Goal: Task Accomplishment & Management: Use online tool/utility

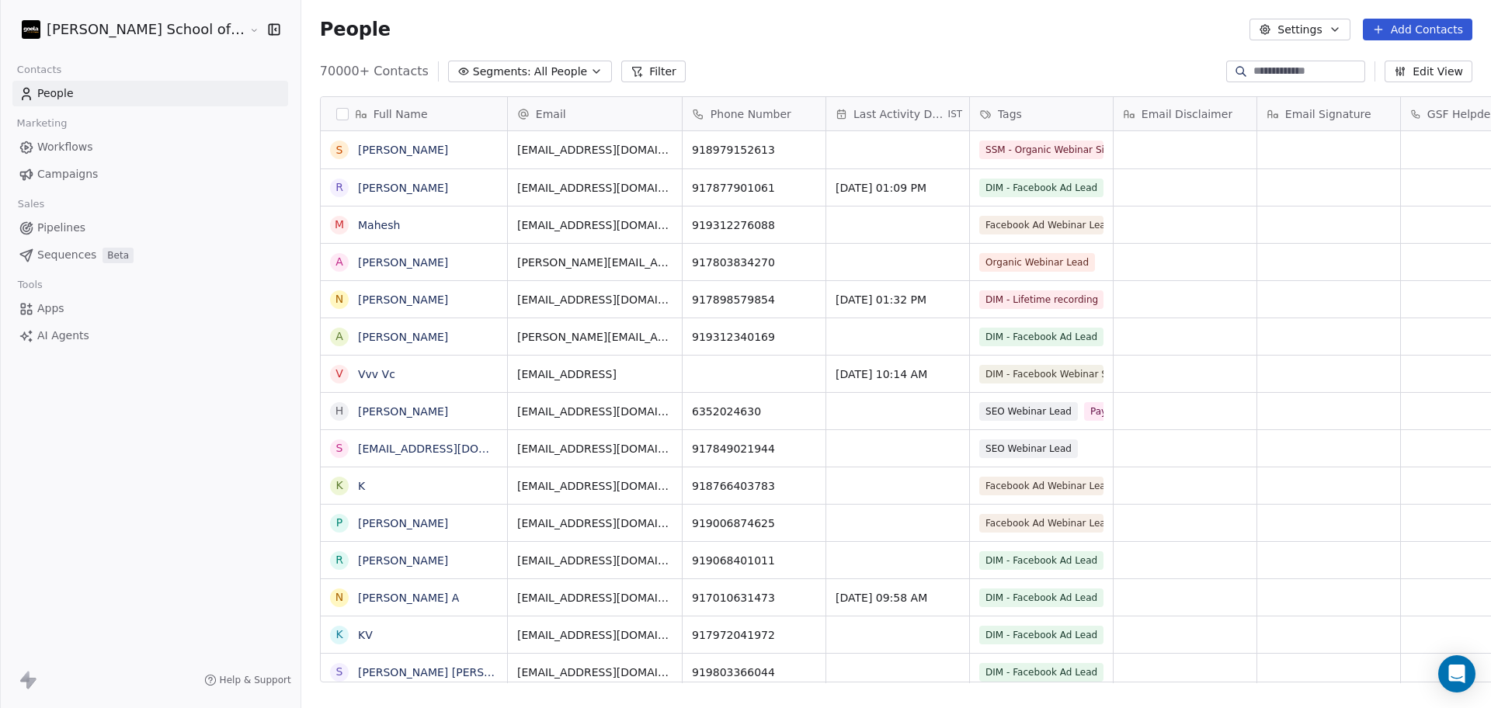
scroll to position [16, 16]
click at [138, 179] on link "Campaigns" at bounding box center [150, 175] width 276 height 26
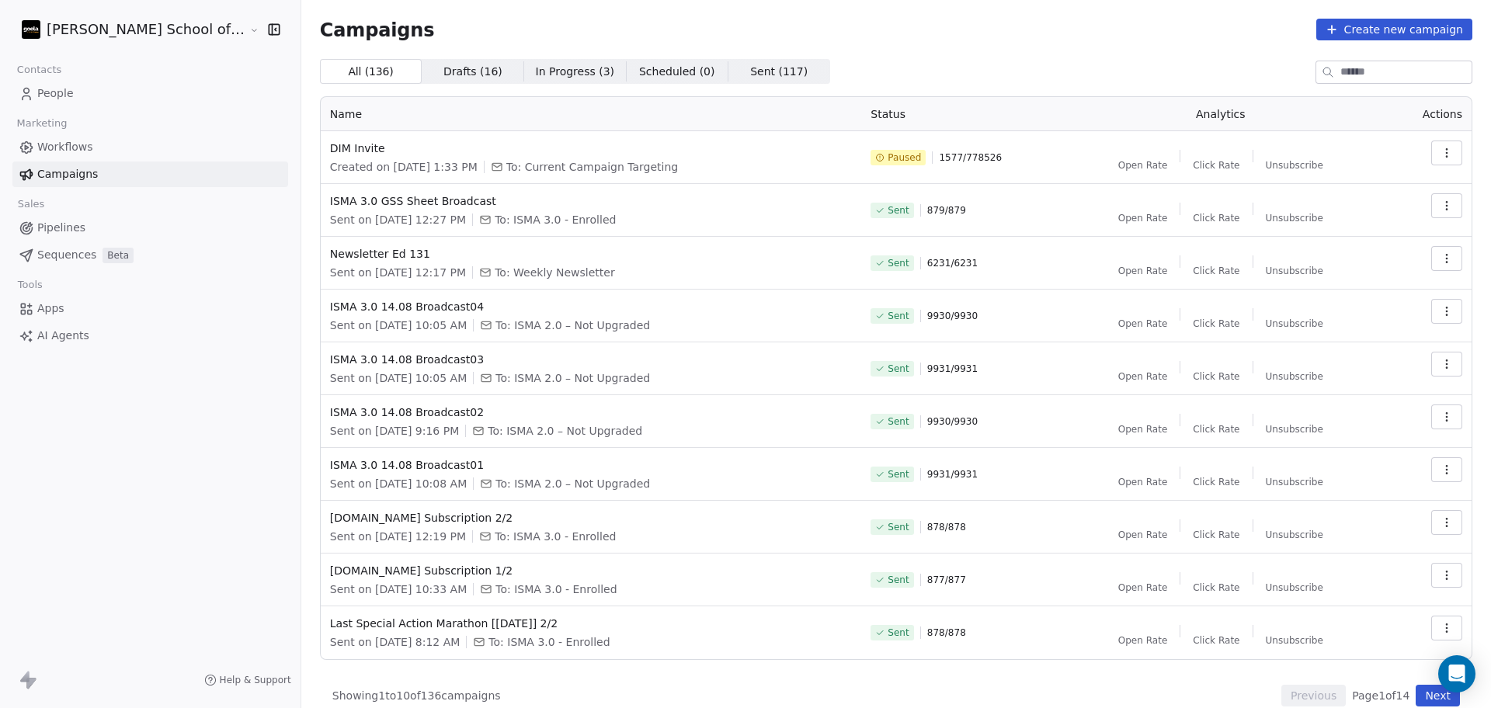
click at [1324, 70] on div at bounding box center [1328, 72] width 25 height 22
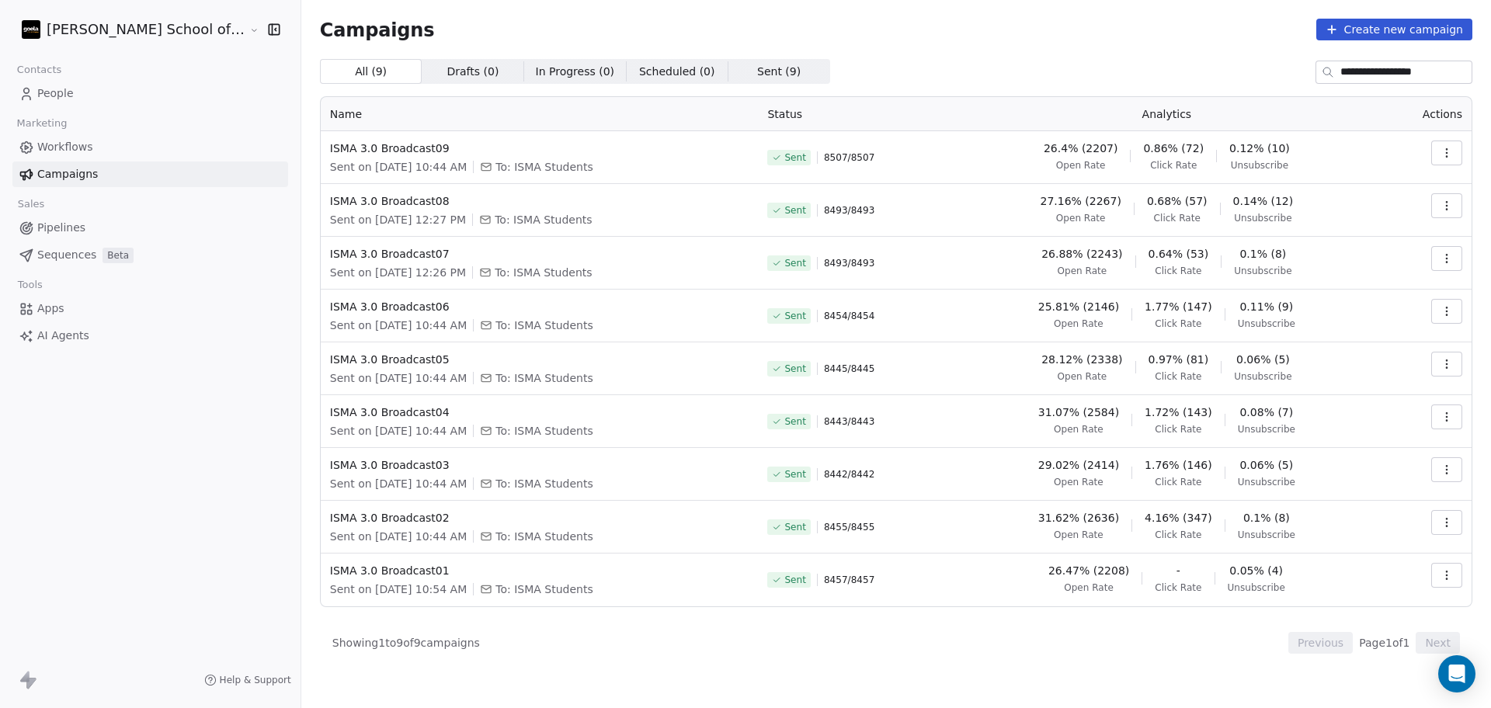
type input "**********"
click at [1171, 634] on div "Showing 1 to 9 of 9 campaigns Previous Page 1 of 1 Next" at bounding box center [896, 643] width 1153 height 22
click at [1441, 68] on input "**********" at bounding box center [1406, 72] width 131 height 22
click at [1460, 70] on input "**********" at bounding box center [1406, 72] width 131 height 22
drag, startPoint x: 1442, startPoint y: 72, endPoint x: 1188, endPoint y: 117, distance: 257.8
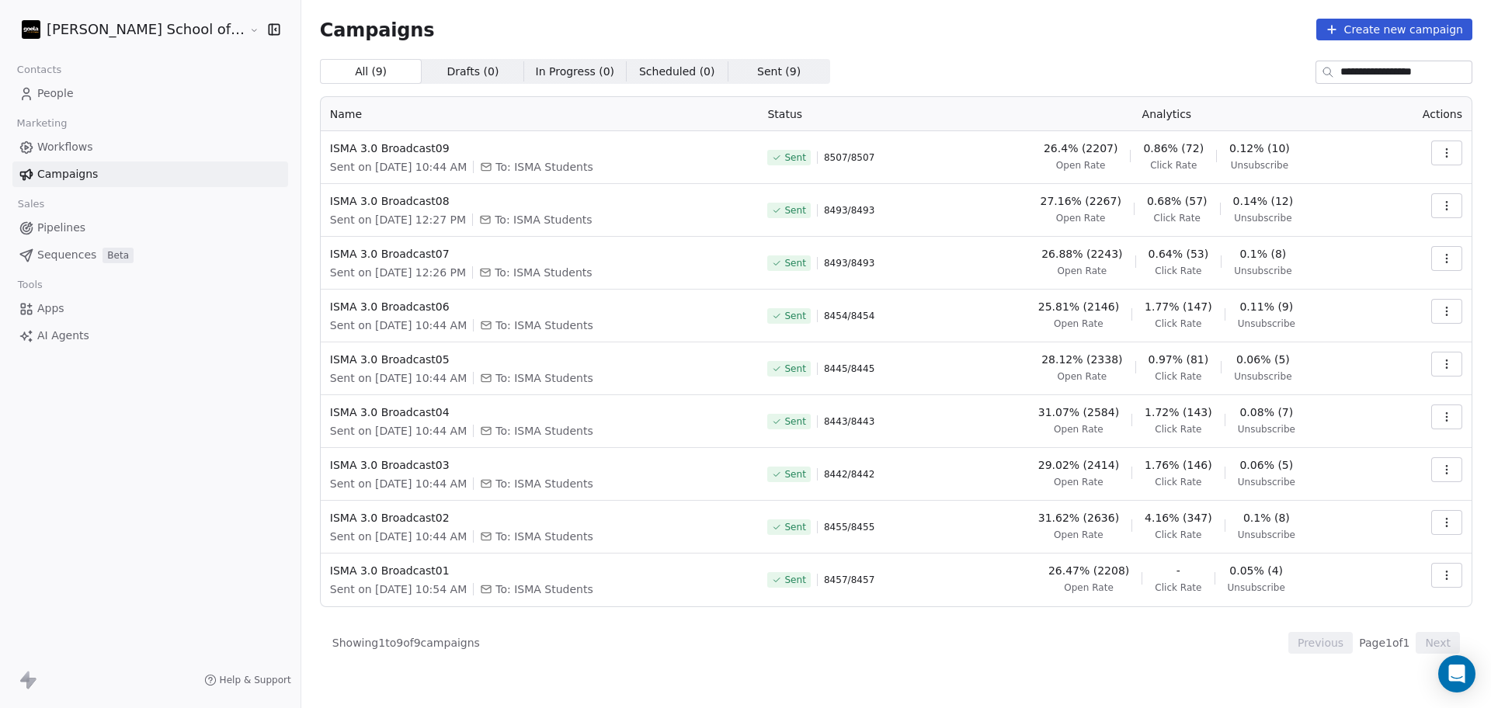
click at [1188, 117] on div "**********" at bounding box center [896, 356] width 1153 height 595
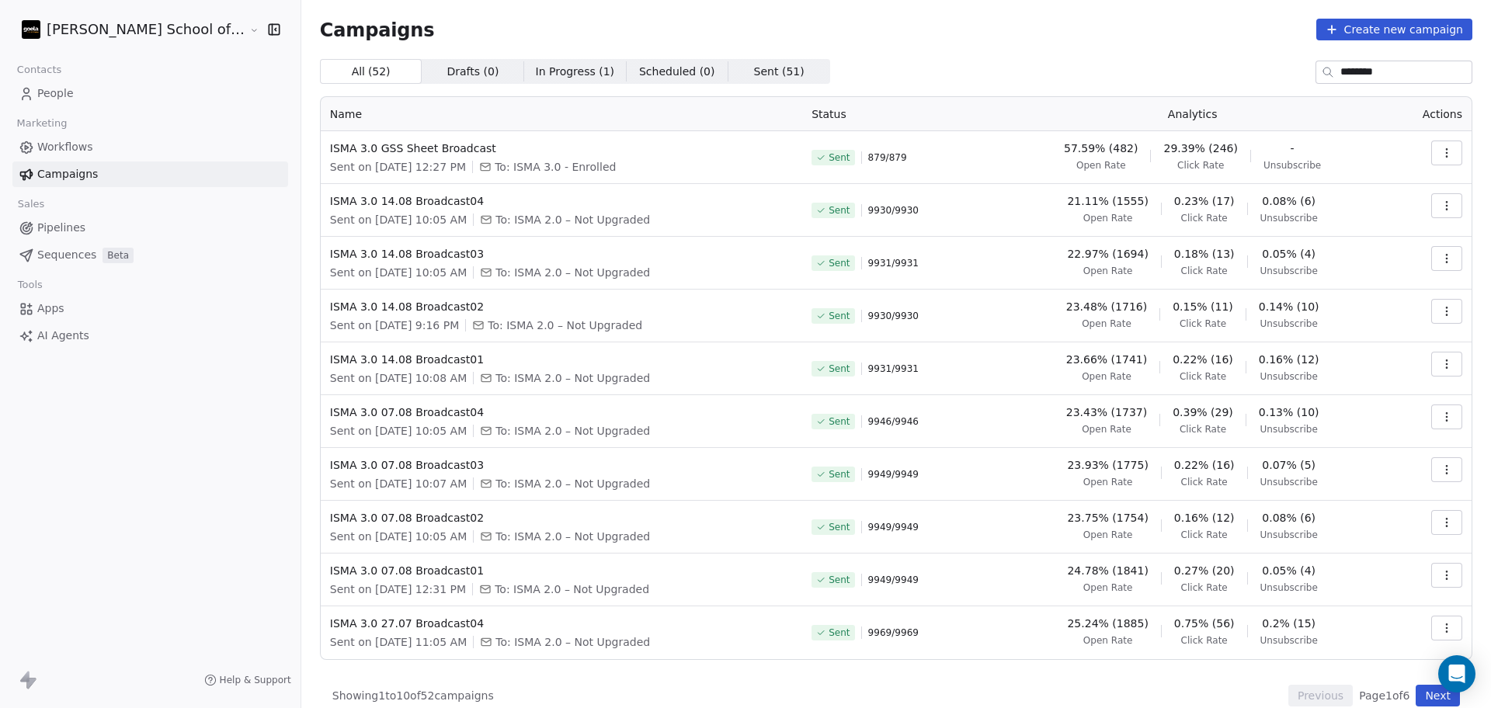
scroll to position [17, 0]
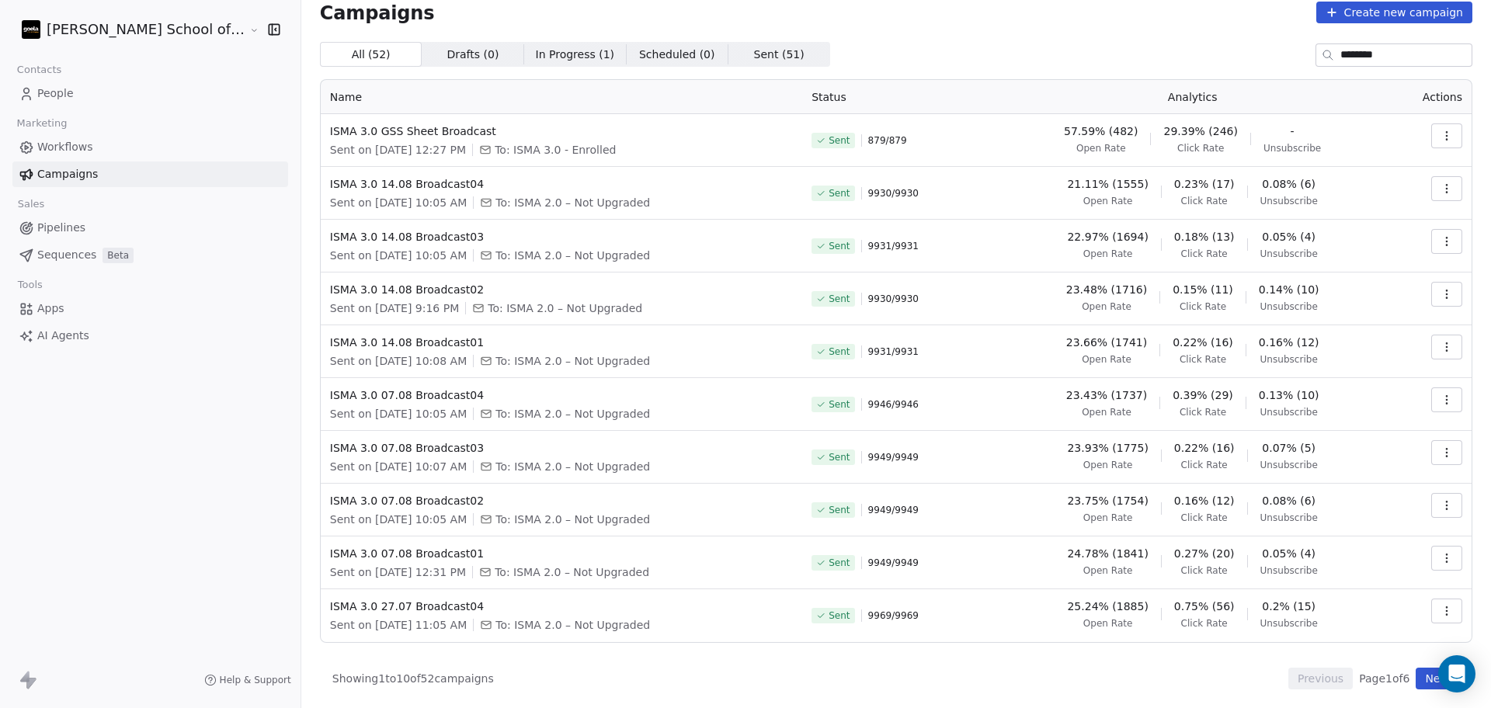
type input "********"
click at [1435, 674] on button "Next" at bounding box center [1438, 679] width 44 height 22
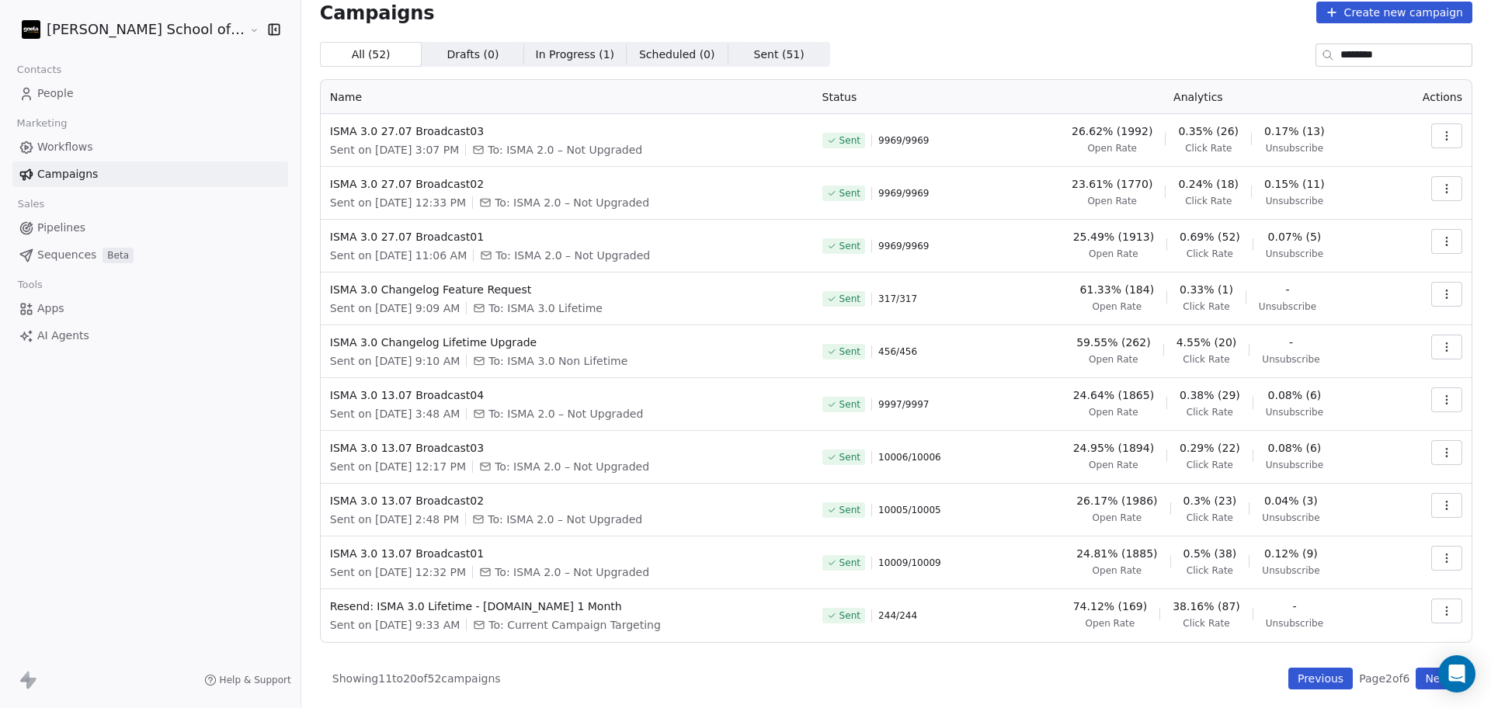
click at [1424, 674] on button "Next" at bounding box center [1438, 679] width 44 height 22
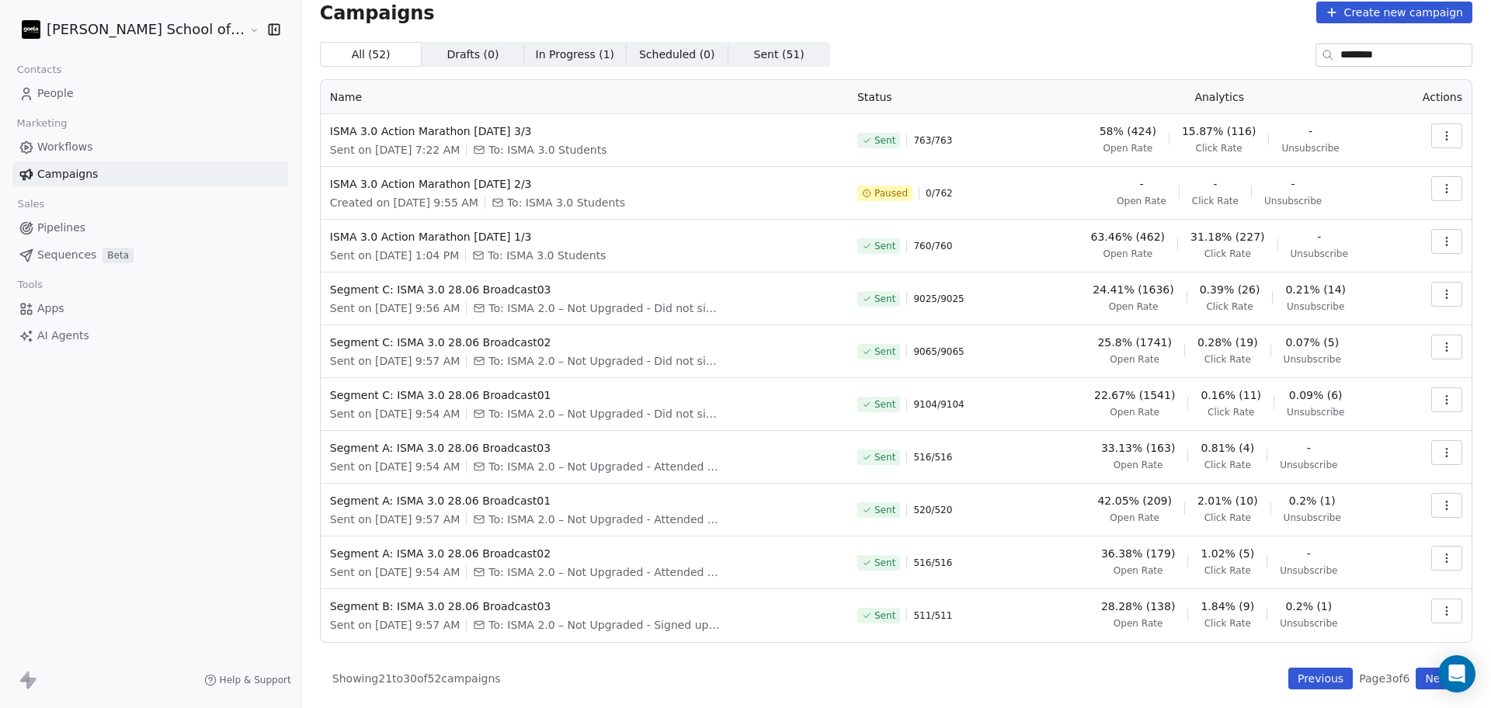
click at [1289, 673] on button "Previous" at bounding box center [1321, 679] width 64 height 22
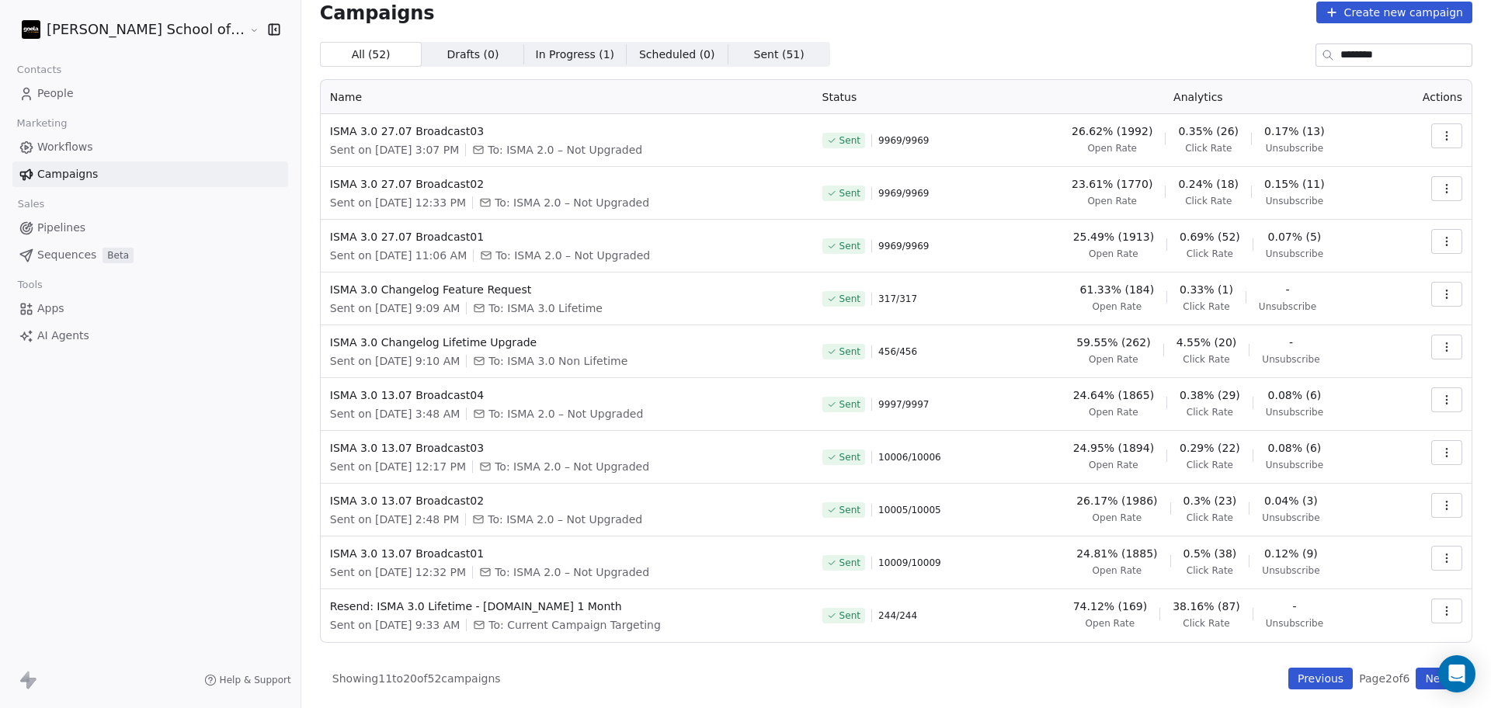
click at [1419, 674] on button "Next" at bounding box center [1438, 679] width 44 height 22
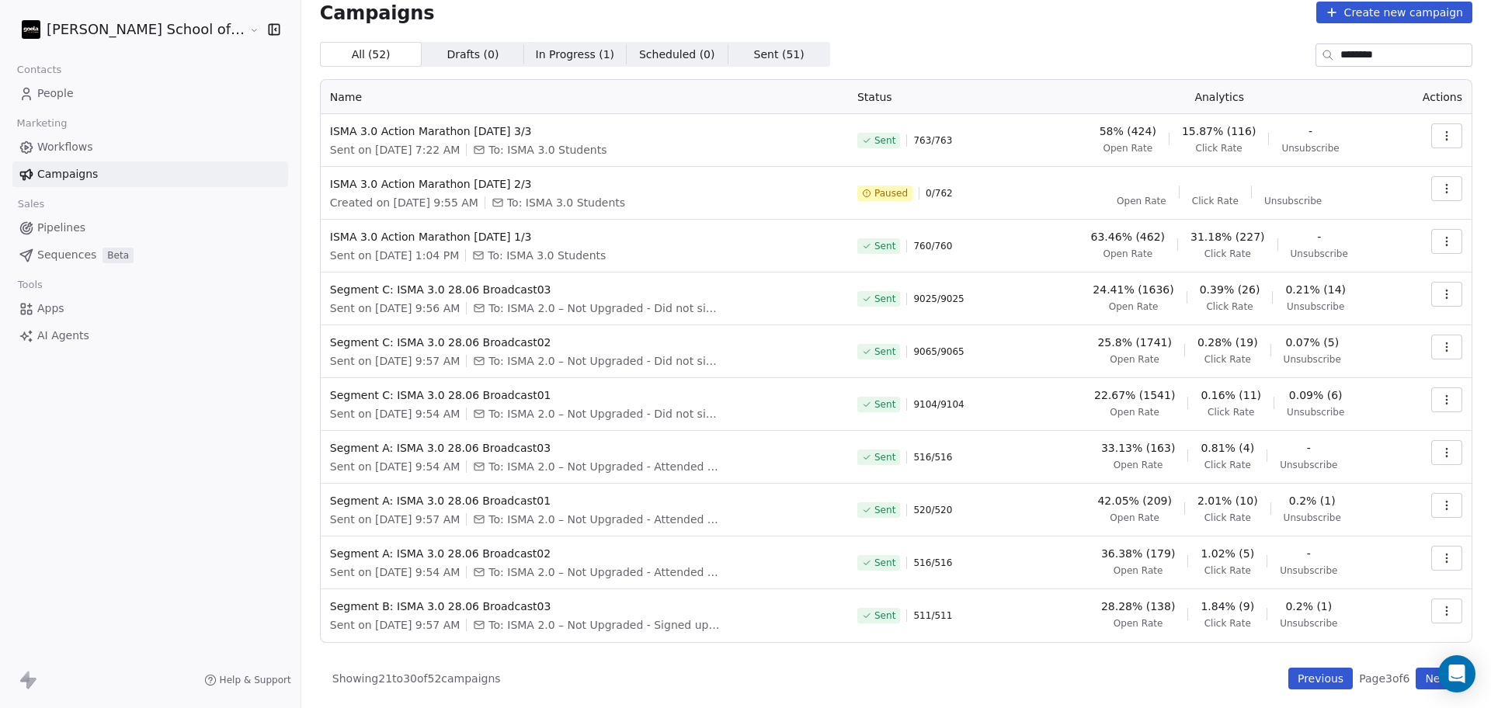
click at [1419, 674] on button "Next" at bounding box center [1438, 679] width 44 height 22
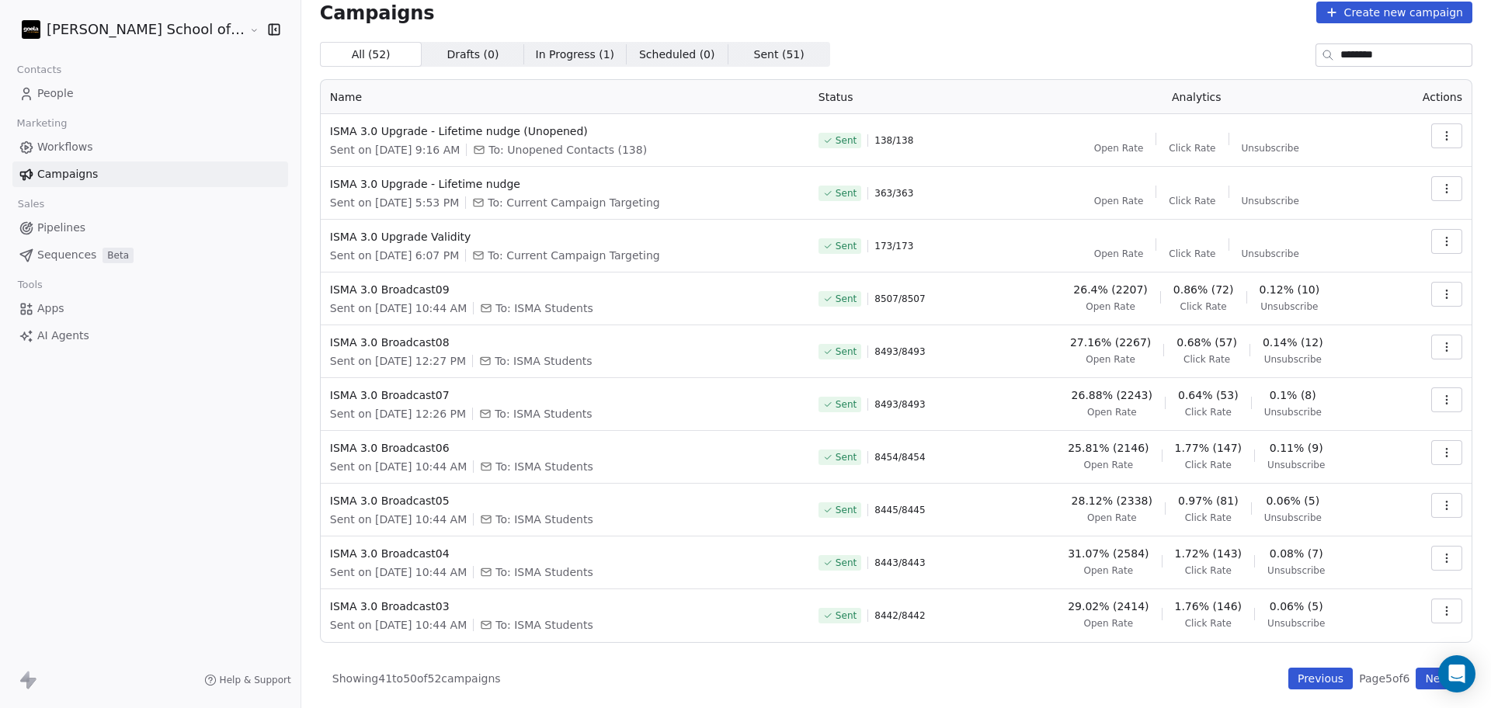
click at [1419, 674] on button "Next" at bounding box center [1438, 679] width 44 height 22
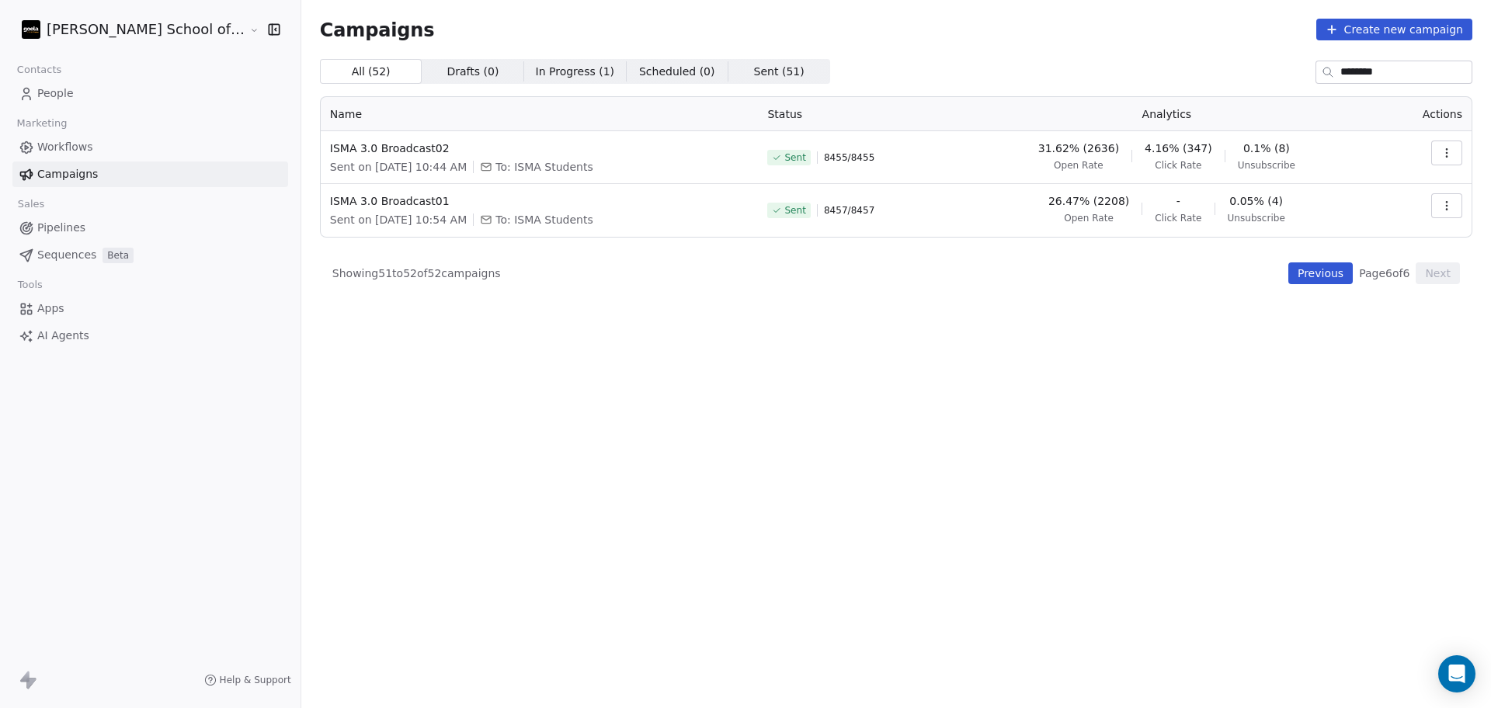
click at [1310, 263] on button "Previous" at bounding box center [1321, 274] width 64 height 22
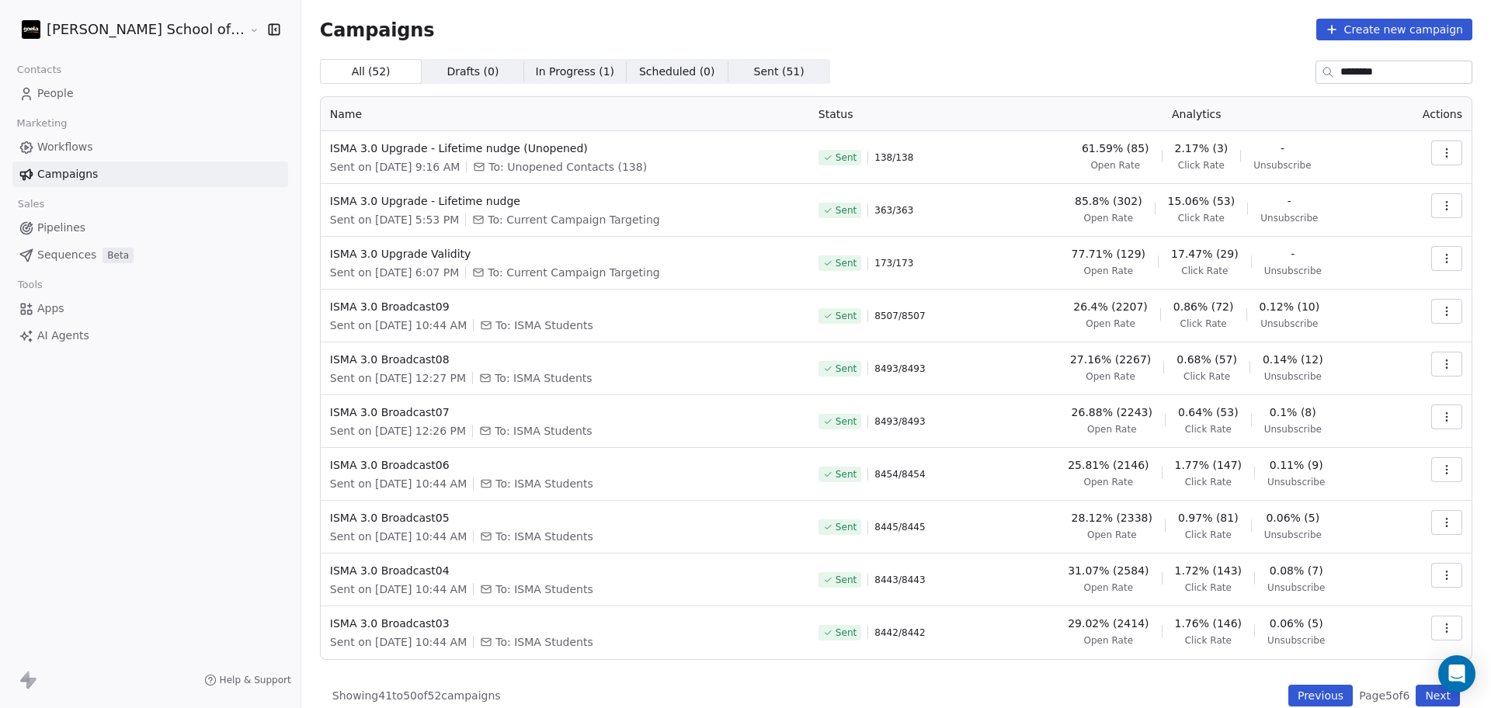
click at [1289, 674] on button "Previous" at bounding box center [1321, 696] width 64 height 22
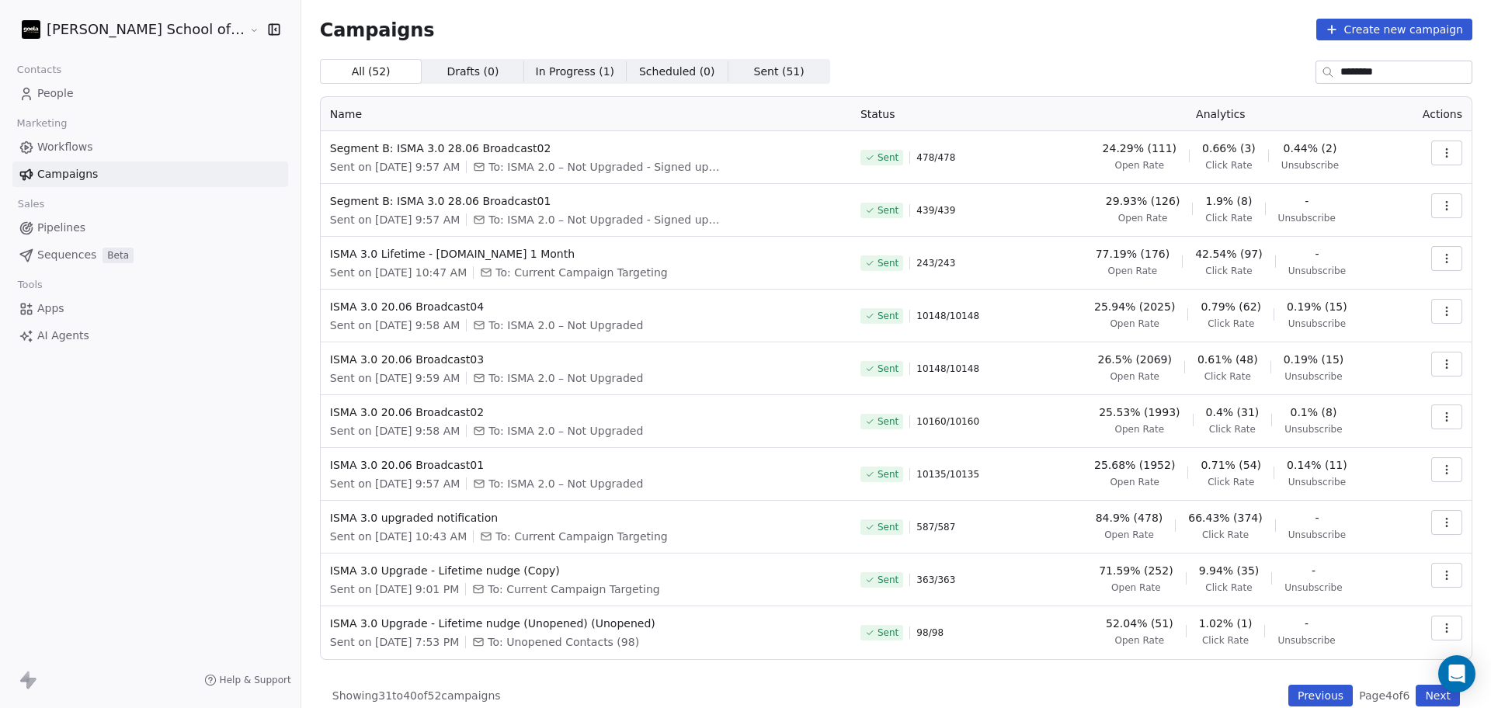
click at [1309, 674] on button "Previous" at bounding box center [1321, 696] width 64 height 22
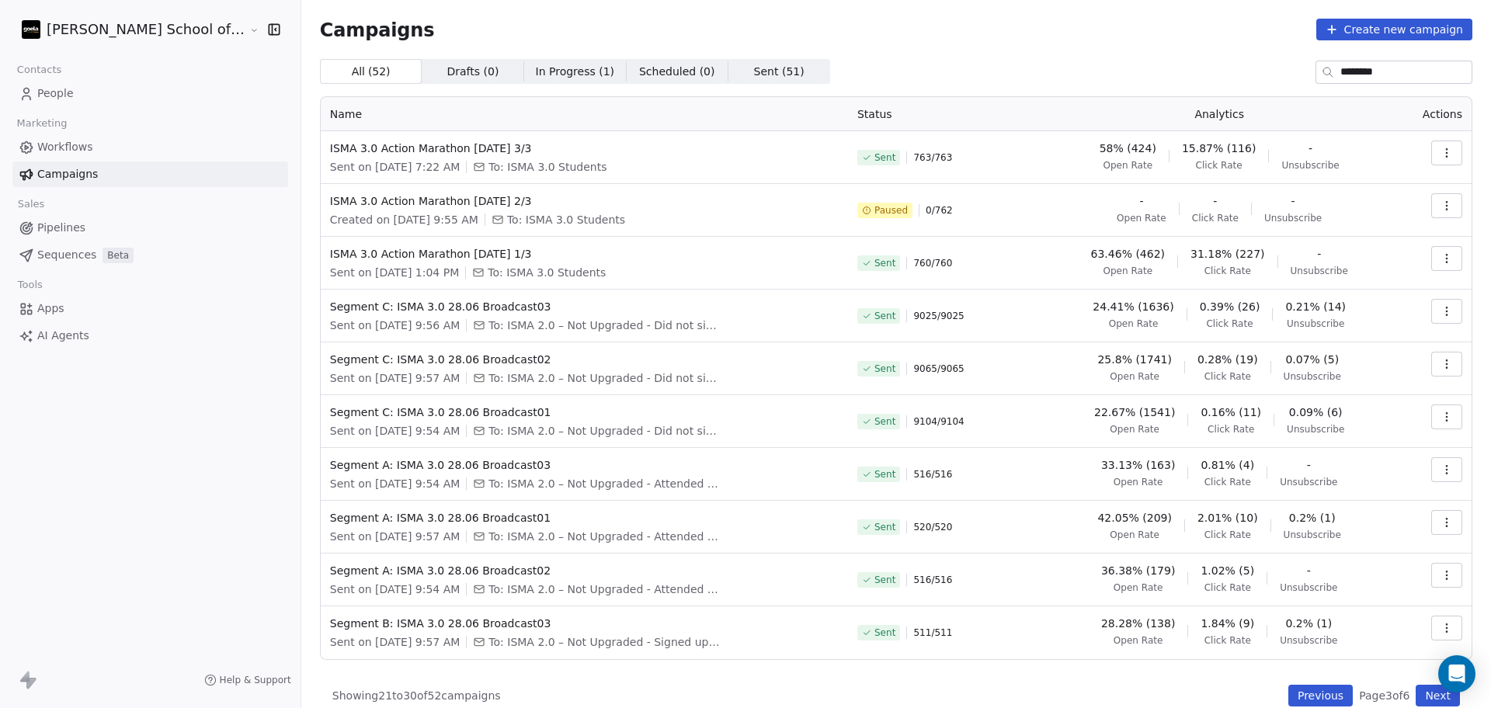
click at [1289, 674] on button "Previous" at bounding box center [1321, 696] width 64 height 22
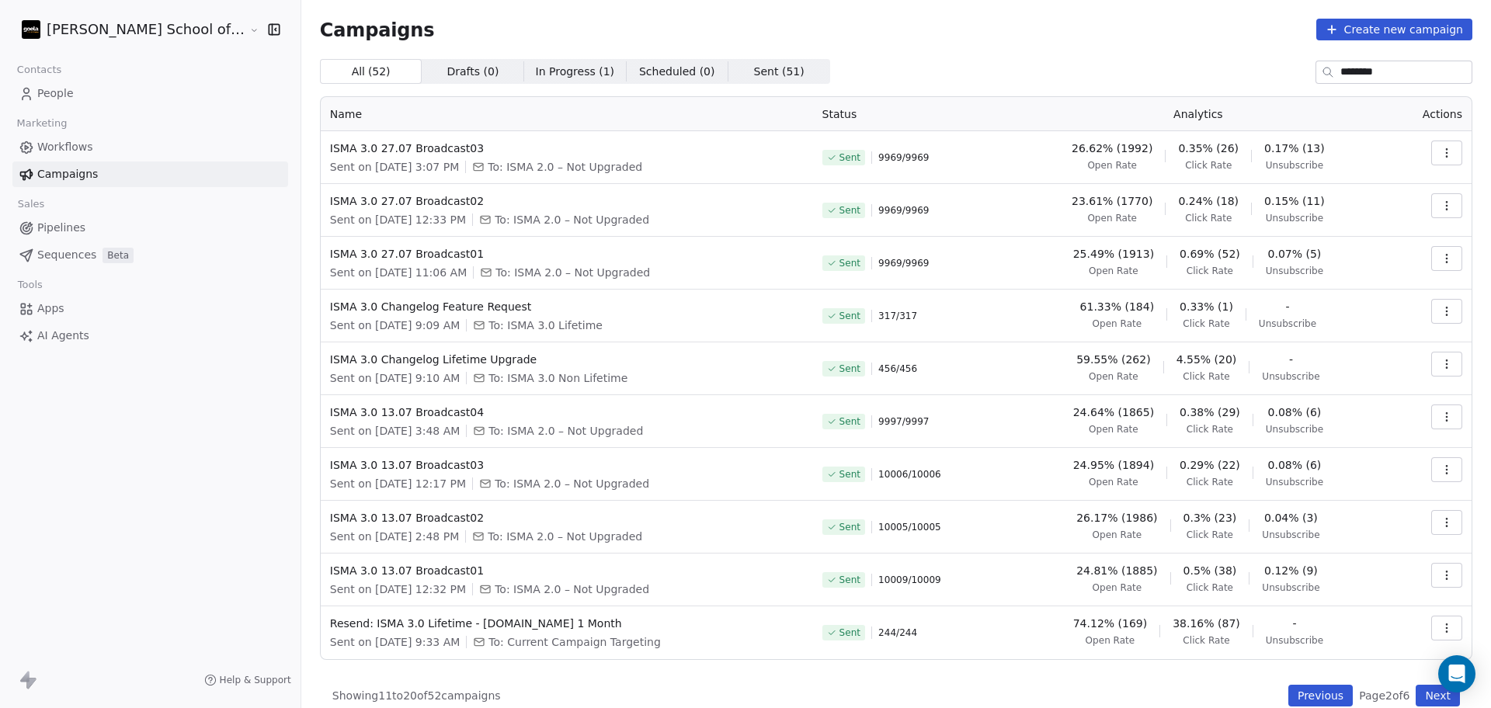
click at [1423, 674] on button "Next" at bounding box center [1438, 696] width 44 height 22
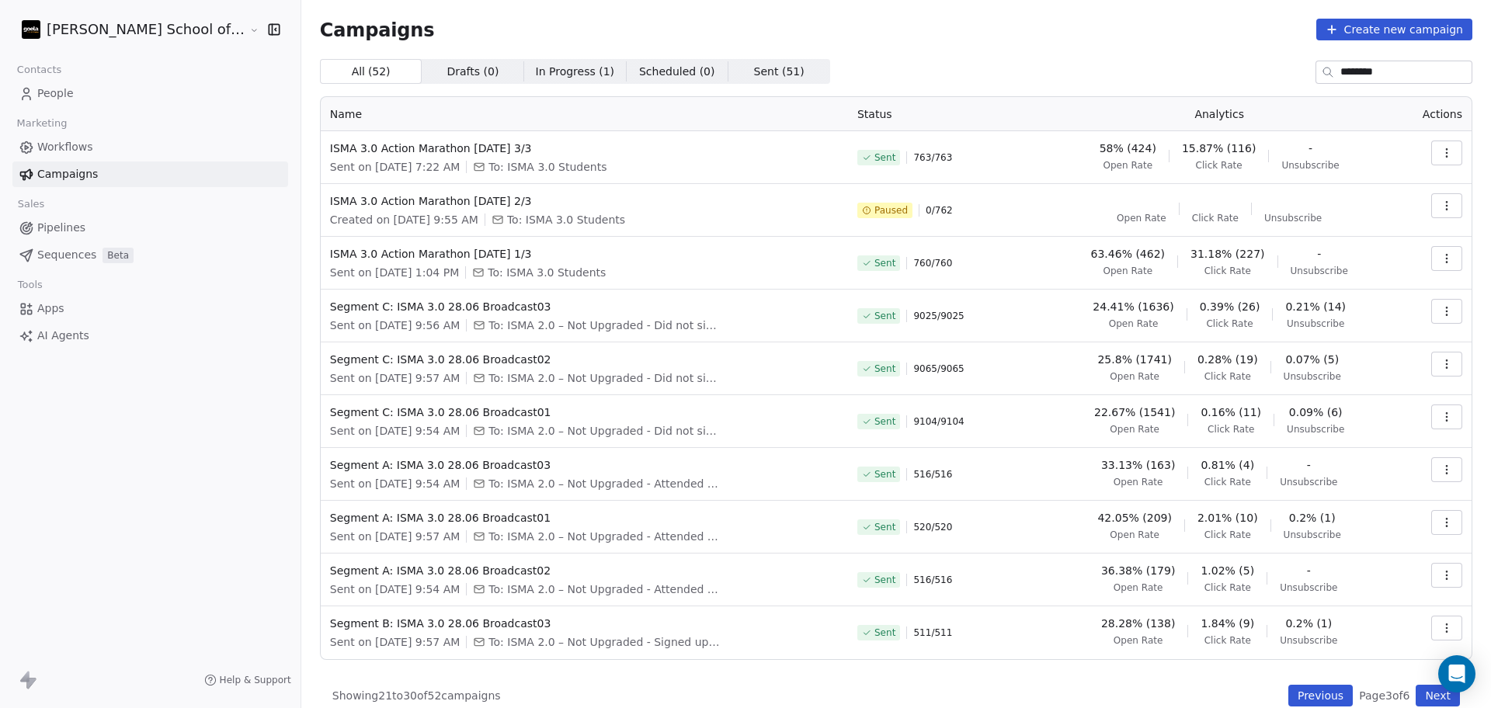
click at [1423, 674] on button "Next" at bounding box center [1438, 696] width 44 height 22
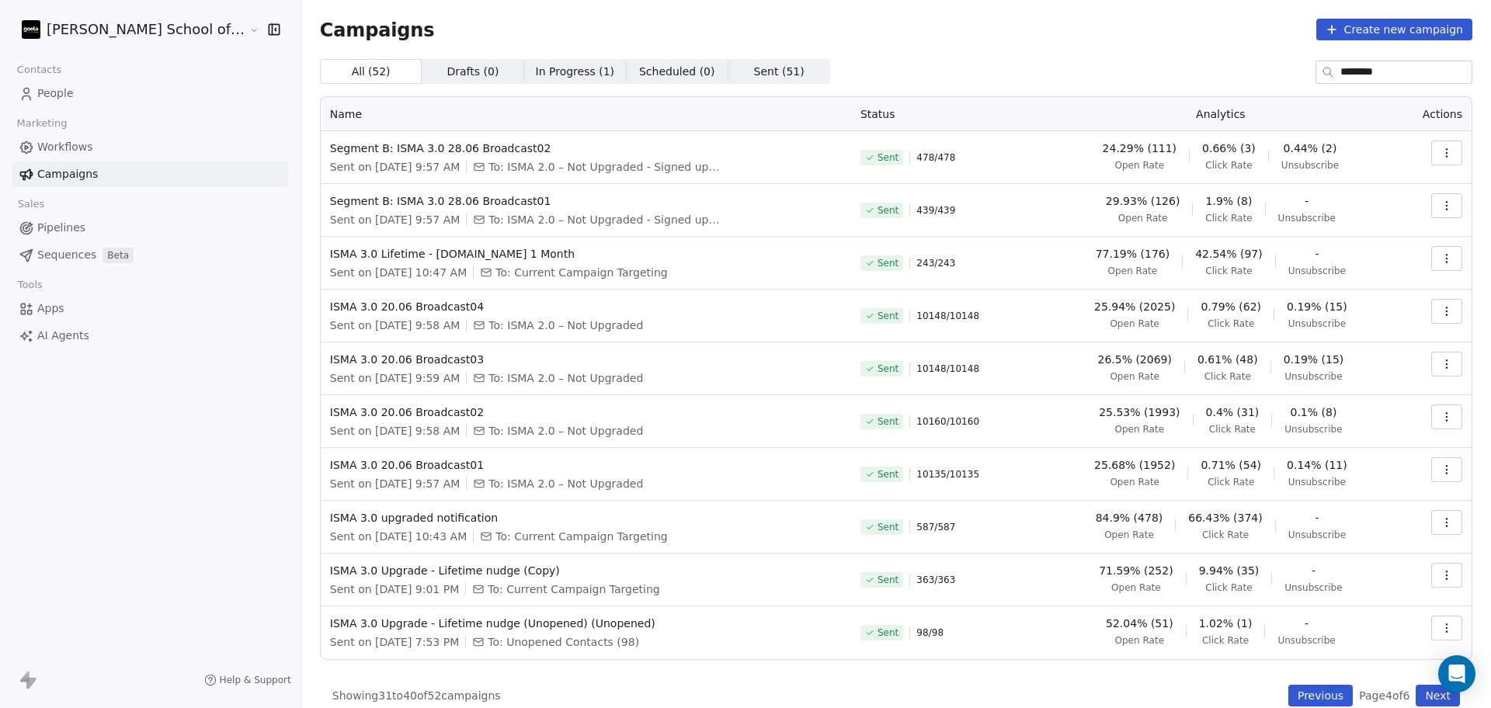
click at [1423, 674] on button "Next" at bounding box center [1438, 696] width 44 height 22
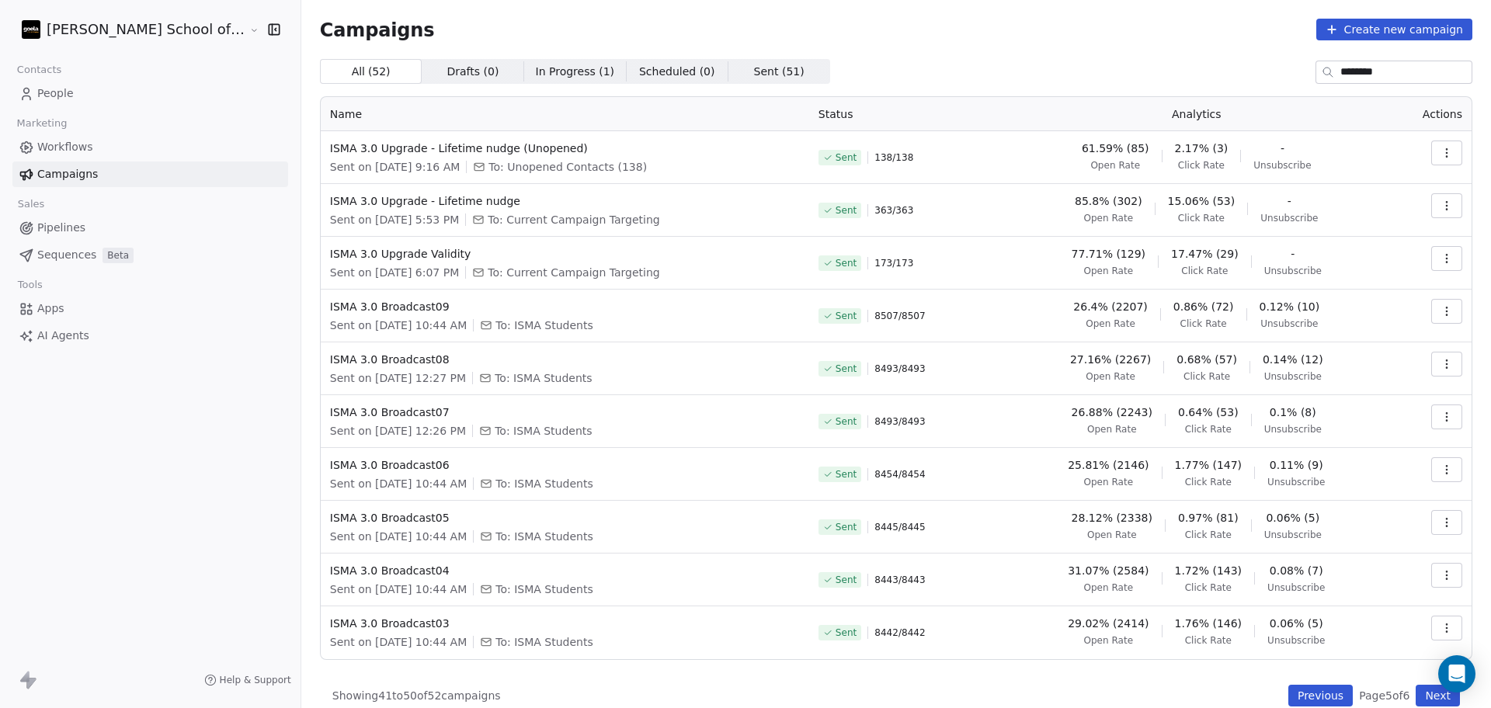
click at [1423, 674] on button "Next" at bounding box center [1438, 696] width 44 height 22
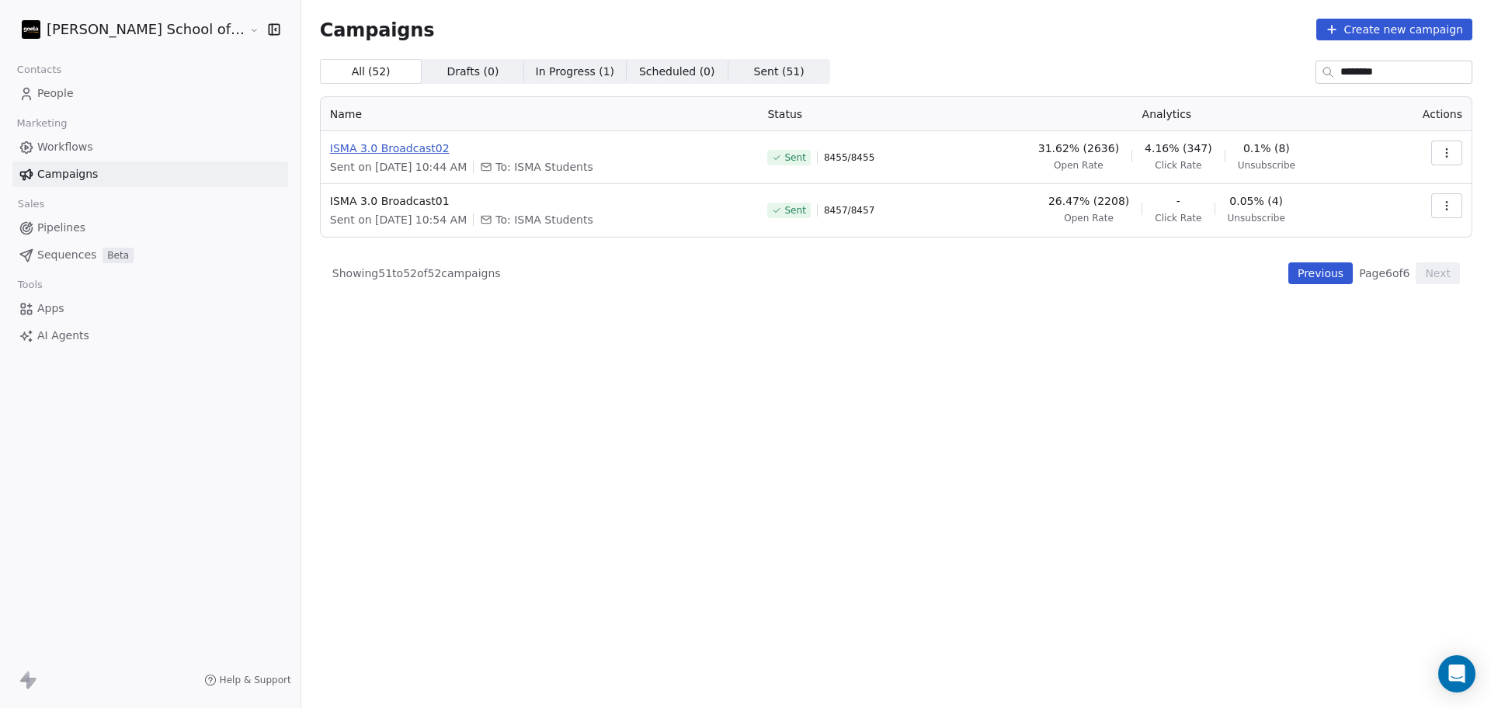
click at [351, 148] on span "ISMA 3.0 Broadcast02" at bounding box center [539, 149] width 419 height 16
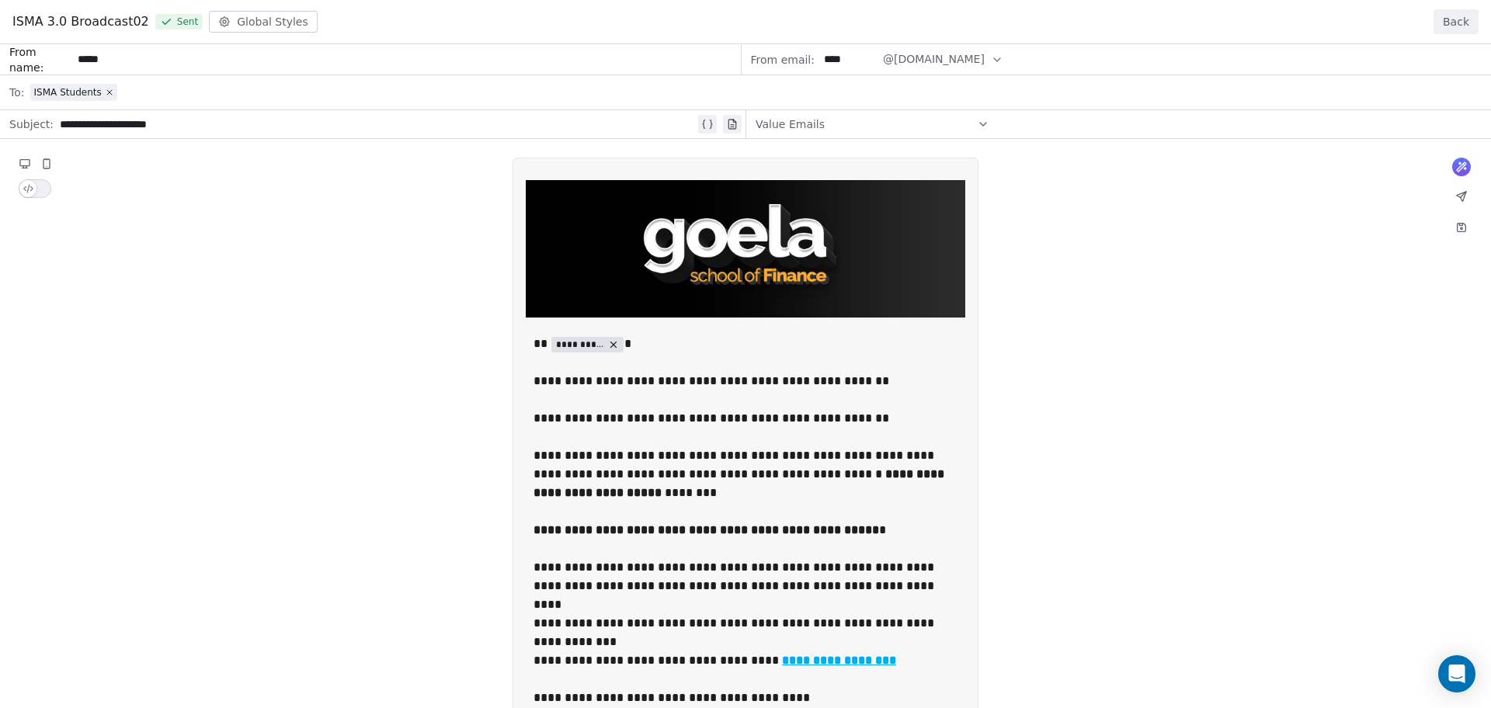
click at [1081, 324] on div "**********" at bounding box center [745, 682] width 1491 height 1276
click at [1460, 17] on button "Back" at bounding box center [1456, 21] width 45 height 25
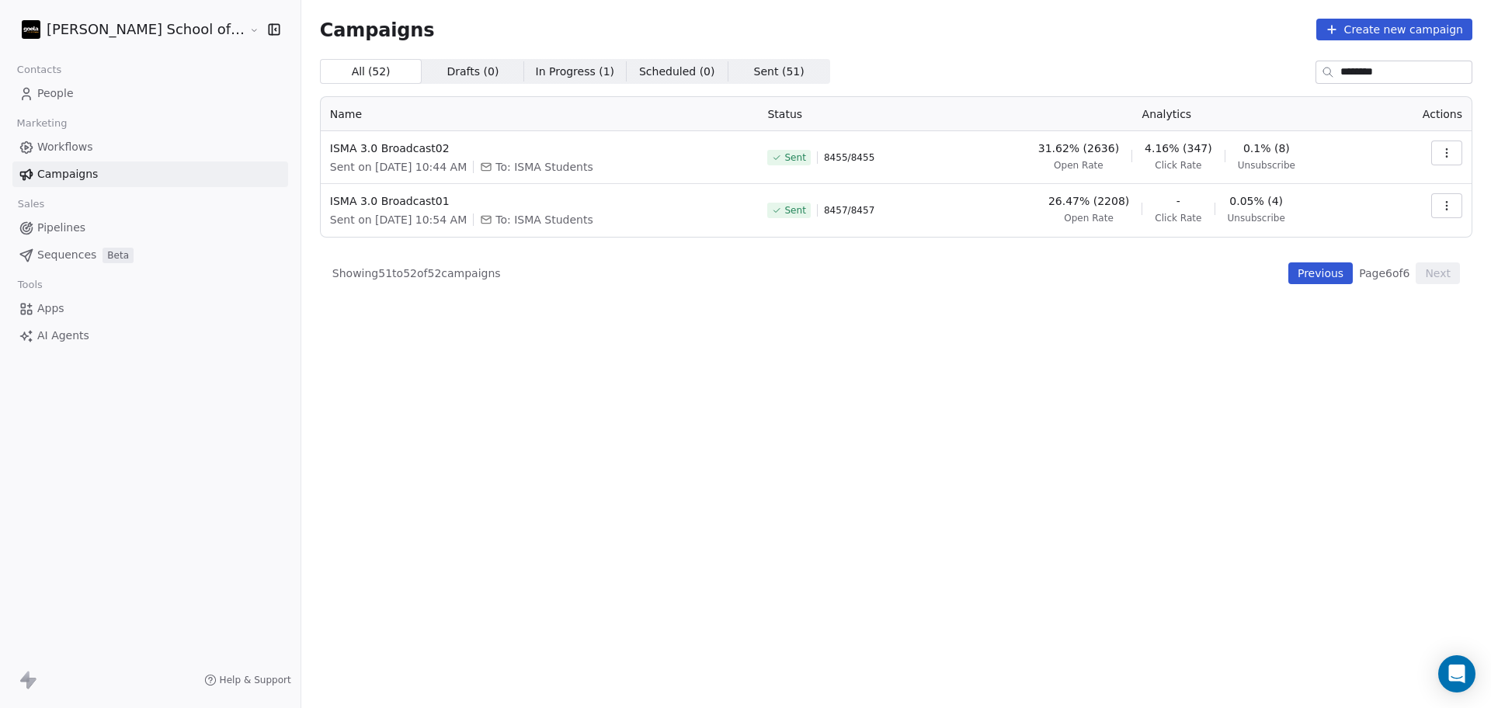
click at [1328, 279] on button "Previous" at bounding box center [1321, 274] width 64 height 22
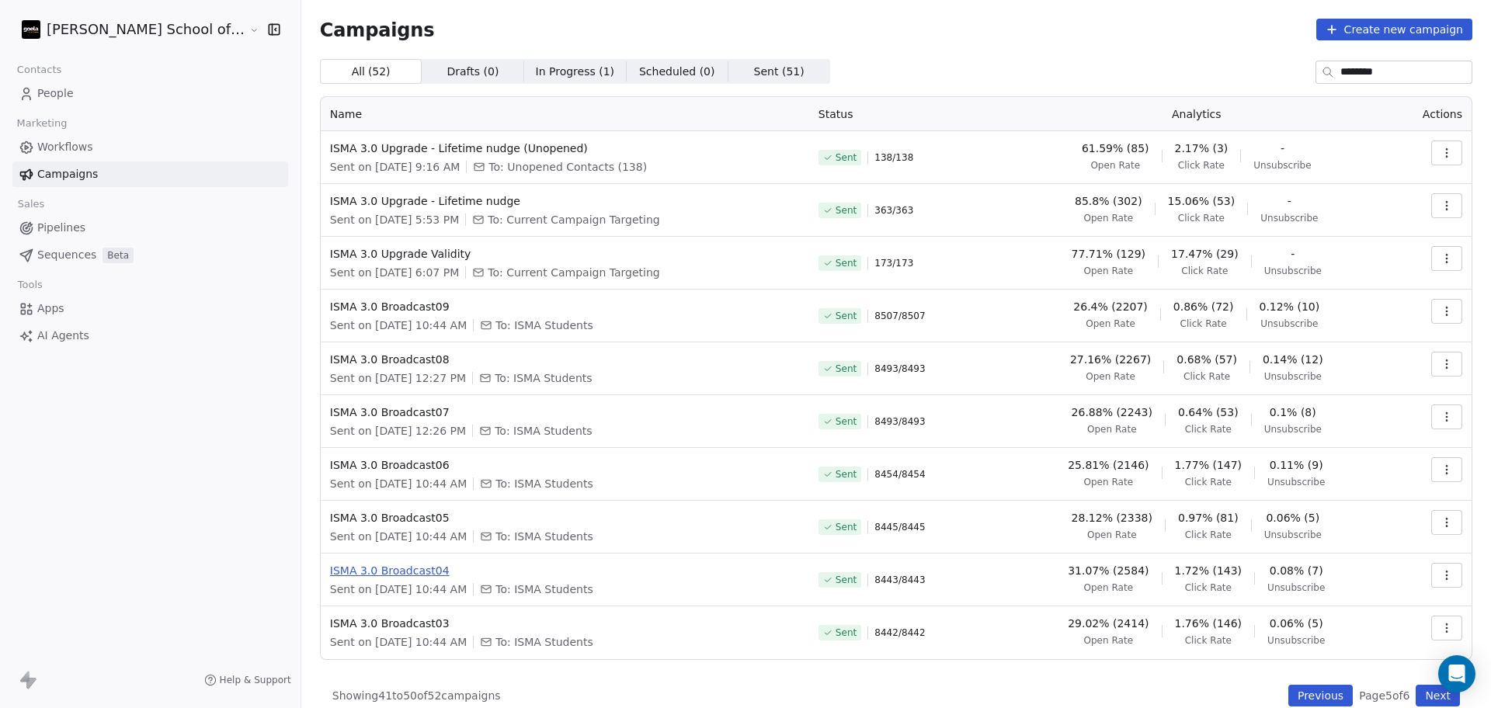
click at [370, 570] on span "ISMA 3.0 Broadcast04" at bounding box center [565, 571] width 470 height 16
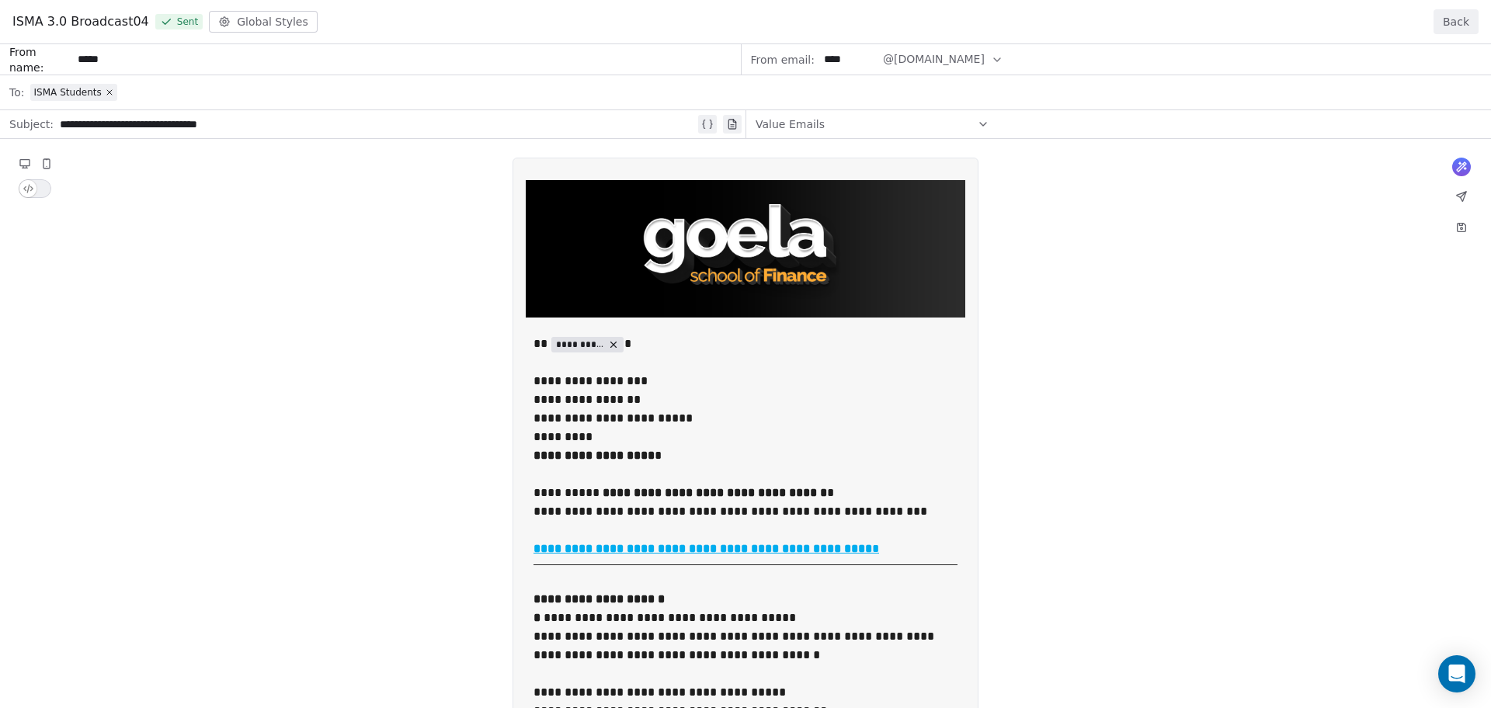
click at [1463, 29] on button "Back" at bounding box center [1456, 21] width 45 height 25
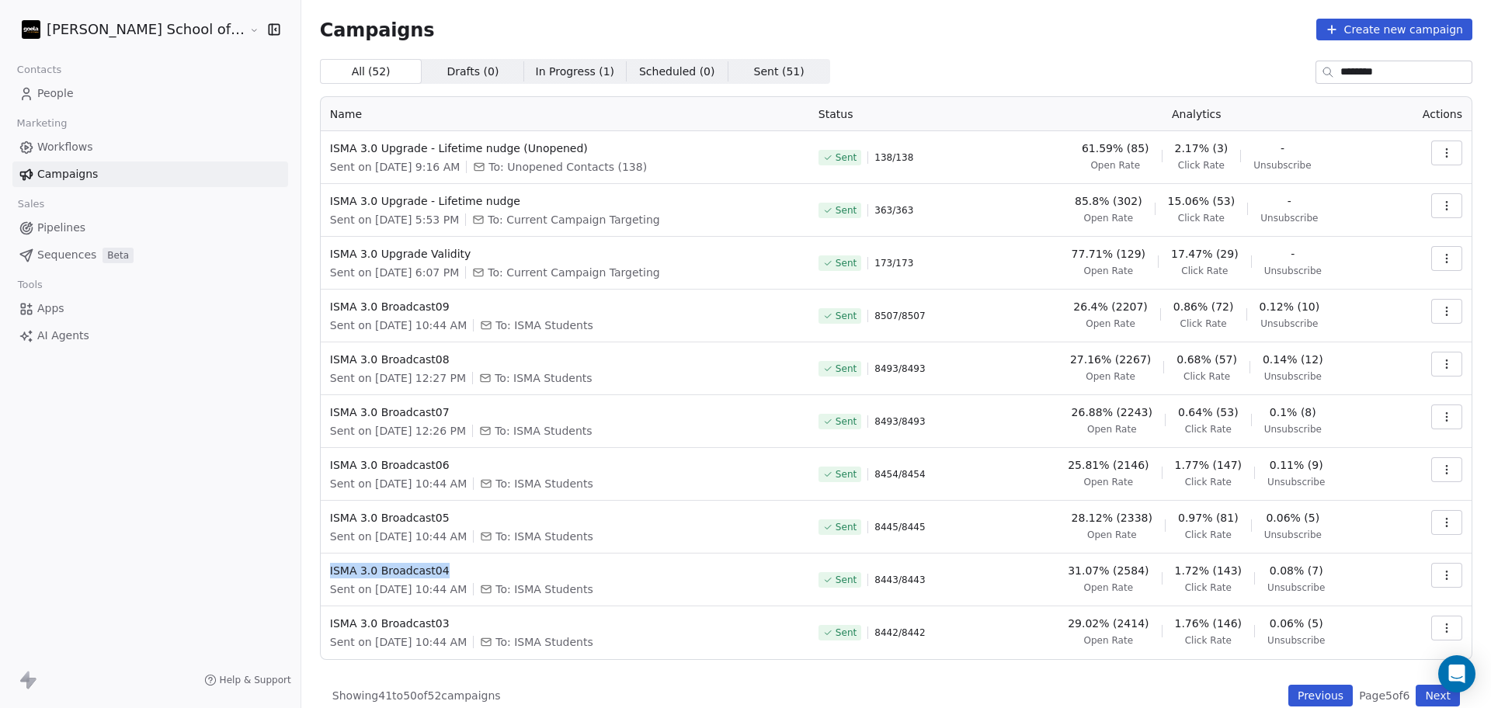
drag, startPoint x: 399, startPoint y: 570, endPoint x: 262, endPoint y: 573, distance: 137.5
click at [321, 573] on td "ISMA 3.0 Broadcast04 Sent on [DATE] 10:44 AM To: ISMA Students" at bounding box center [565, 580] width 489 height 53
copy span "ISMA 3.0 Broadcast04"
click at [687, 538] on div "Sent on [DATE] 10:44 AM To: ISMA Students" at bounding box center [565, 537] width 470 height 16
click at [736, 530] on div "Sent on [DATE] 10:44 AM To: ISMA Students" at bounding box center [565, 537] width 470 height 16
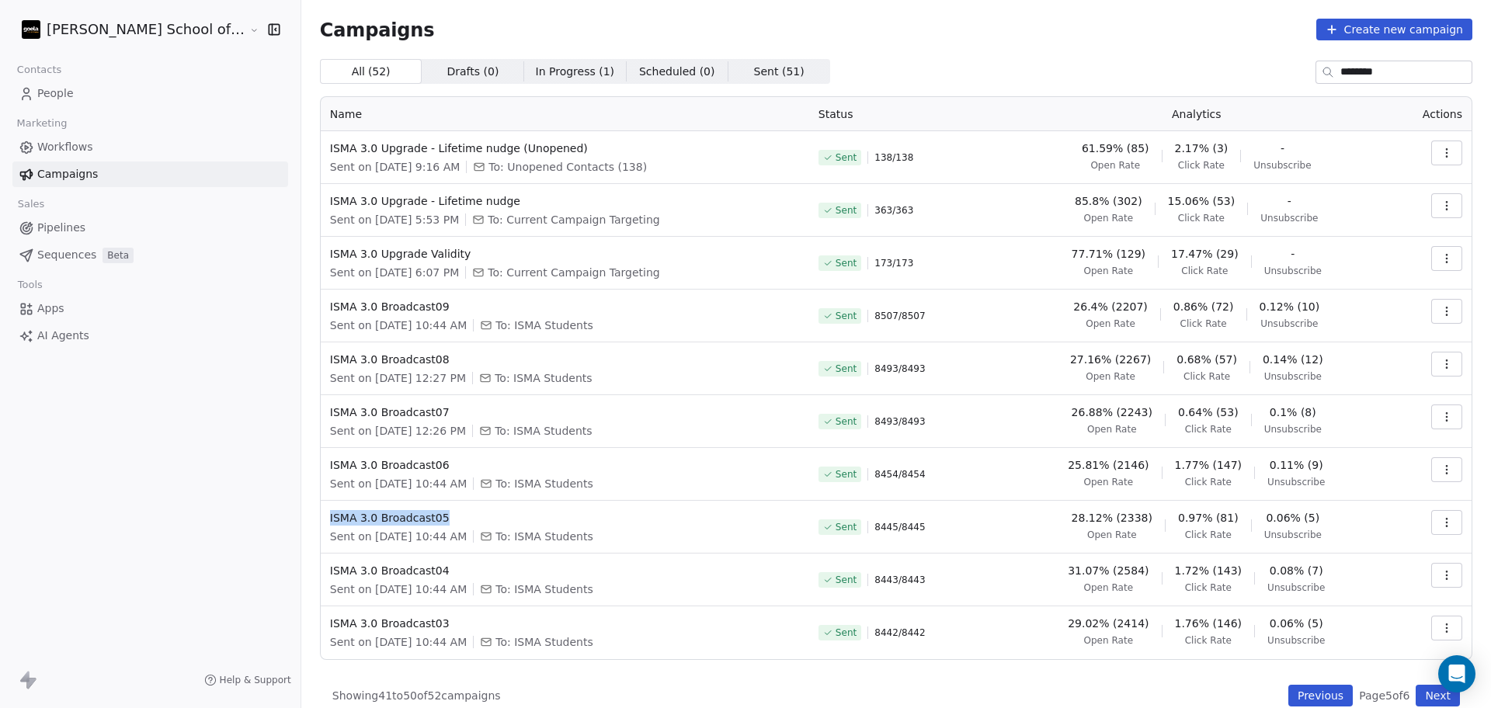
drag, startPoint x: 412, startPoint y: 516, endPoint x: 267, endPoint y: 523, distance: 144.6
click at [321, 523] on td "ISMA 3.0 Broadcast05 Sent on [DATE] 10:44 AM To: ISMA Students" at bounding box center [565, 527] width 489 height 53
copy span "ISMA 3.0 Broadcast05"
drag, startPoint x: 419, startPoint y: 360, endPoint x: 270, endPoint y: 361, distance: 149.9
click at [321, 361] on td "ISMA 3.0 Broadcast08 Sent on [DATE] 12:27 PM To: ISMA Students" at bounding box center [565, 369] width 489 height 53
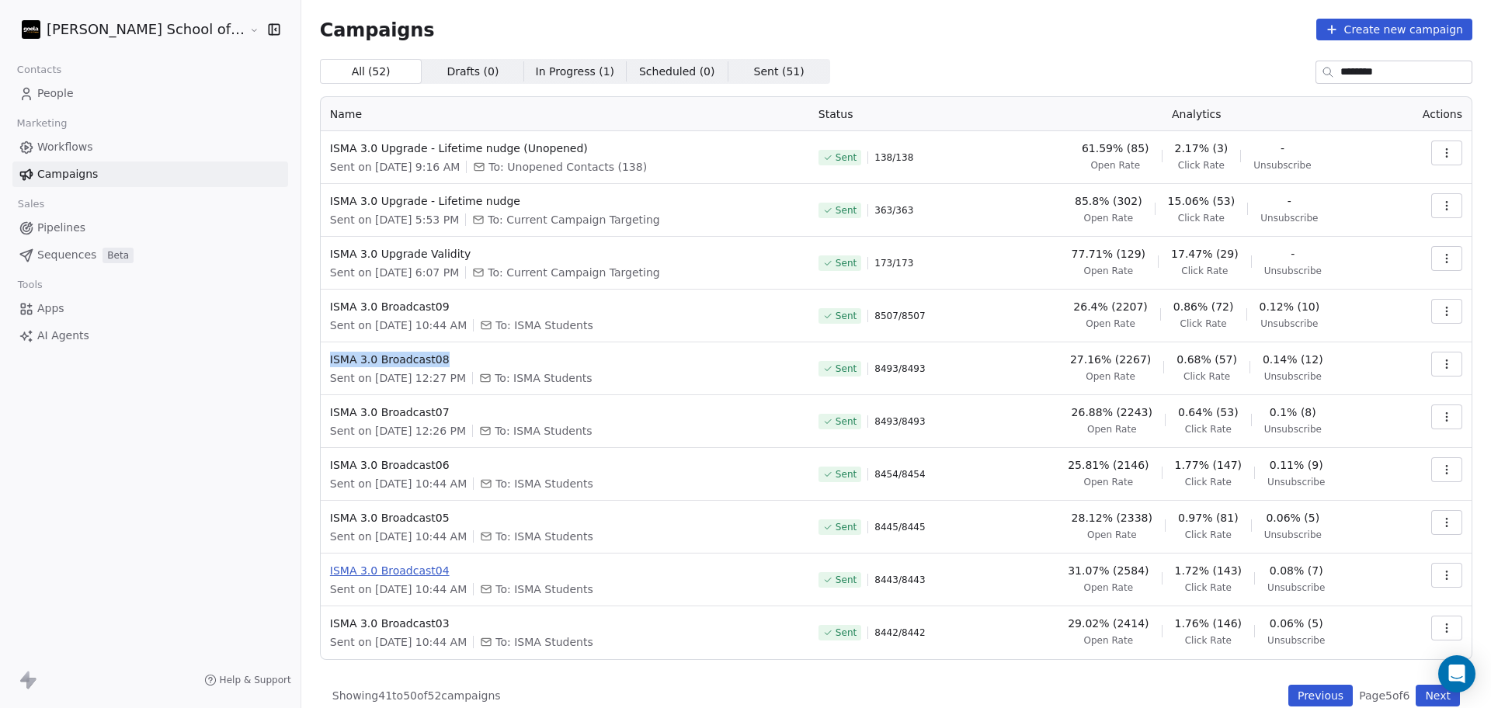
copy span "ISMA 3.0 Broadcast08"
click at [1312, 674] on button "Previous" at bounding box center [1321, 696] width 64 height 22
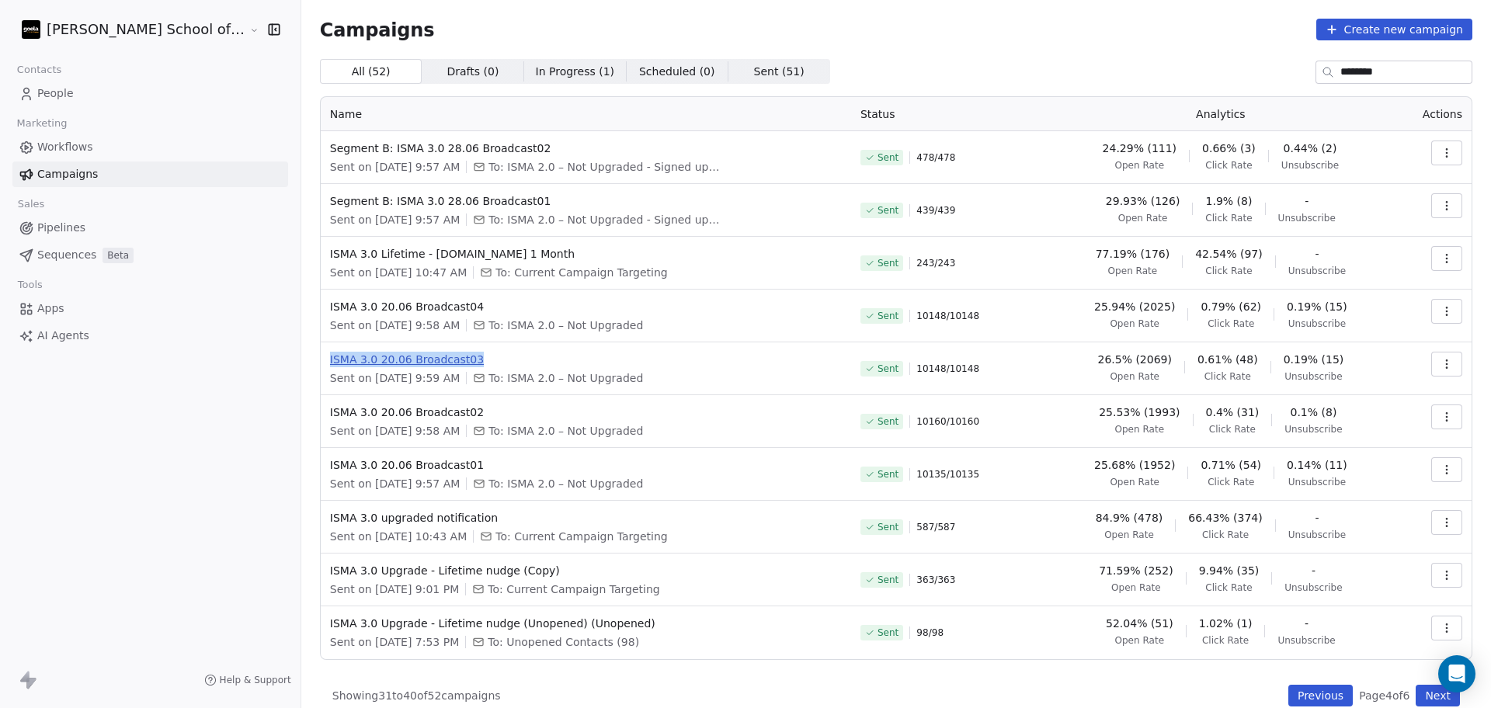
drag, startPoint x: 420, startPoint y: 357, endPoint x: 271, endPoint y: 364, distance: 149.3
click at [330, 364] on span "ISMA 3.0 20.06 Broadcast03" at bounding box center [586, 360] width 512 height 16
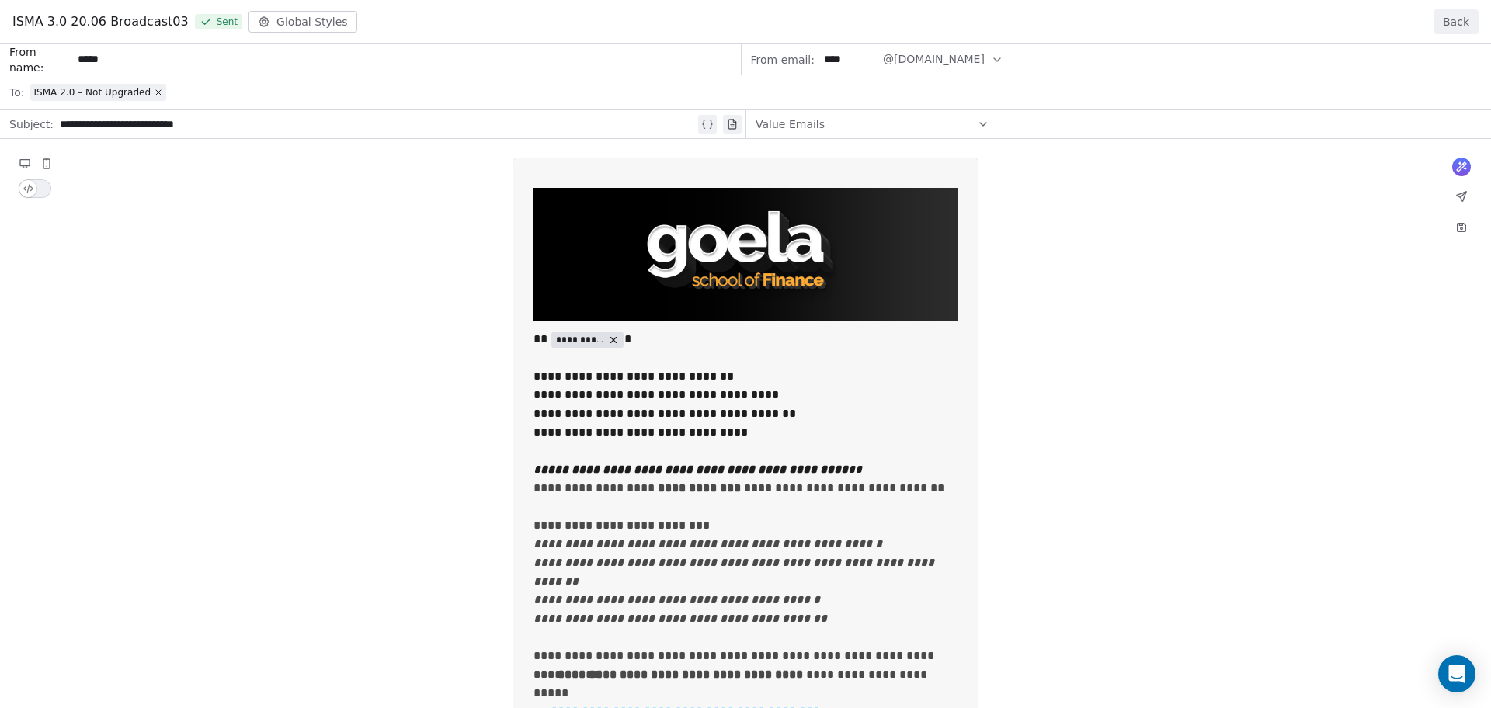
click at [1439, 14] on button "Back" at bounding box center [1456, 21] width 45 height 25
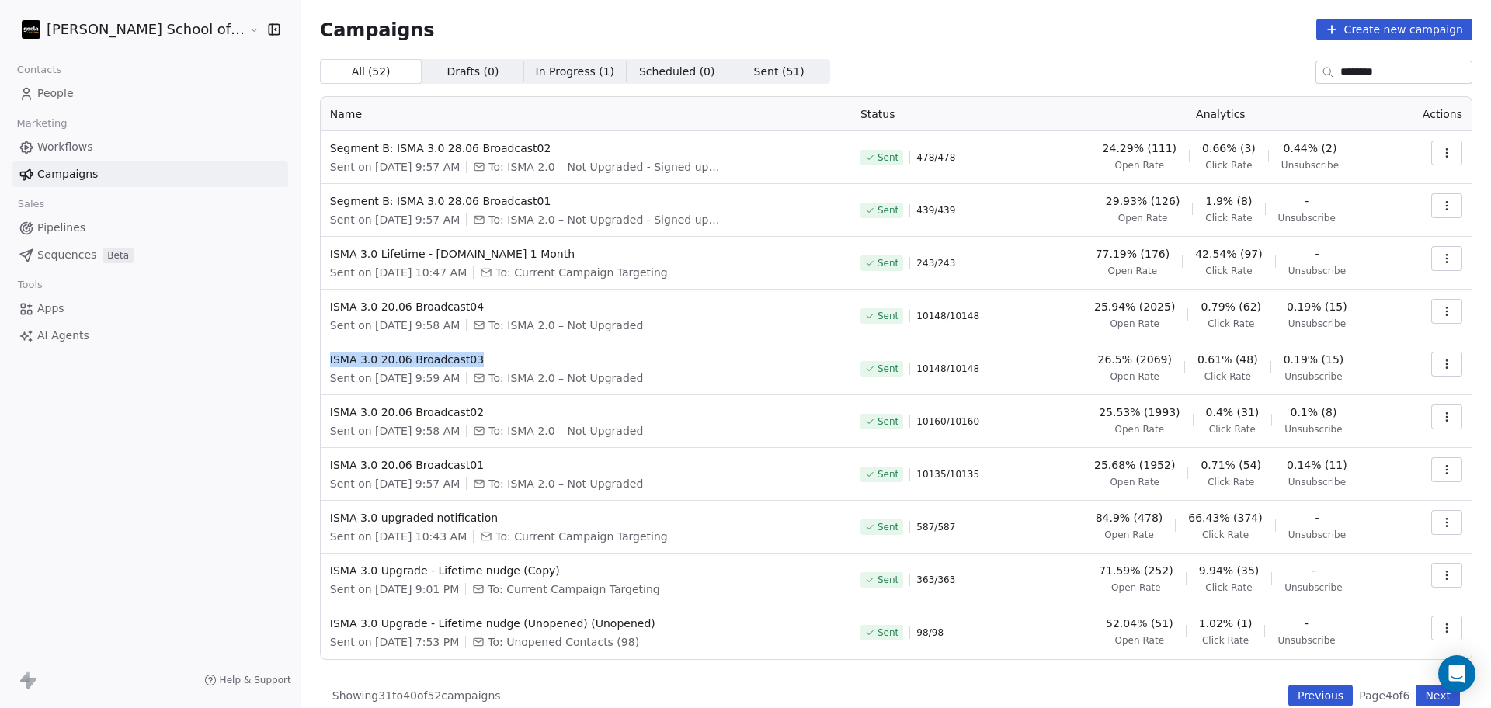
copy span "ISMA 3.0 20.06 Broadcast03"
click at [1299, 674] on button "Previous" at bounding box center [1321, 696] width 64 height 22
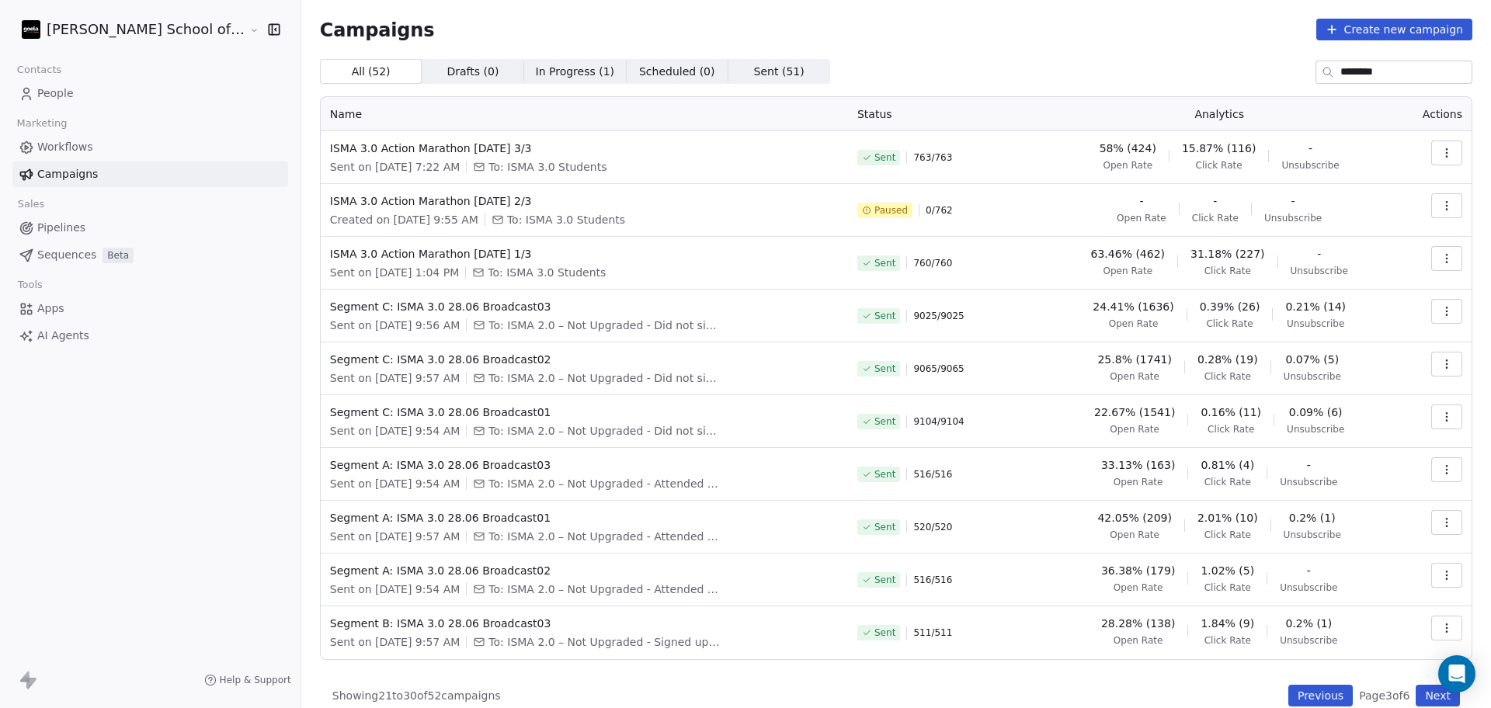
click at [1294, 674] on button "Previous" at bounding box center [1321, 696] width 64 height 22
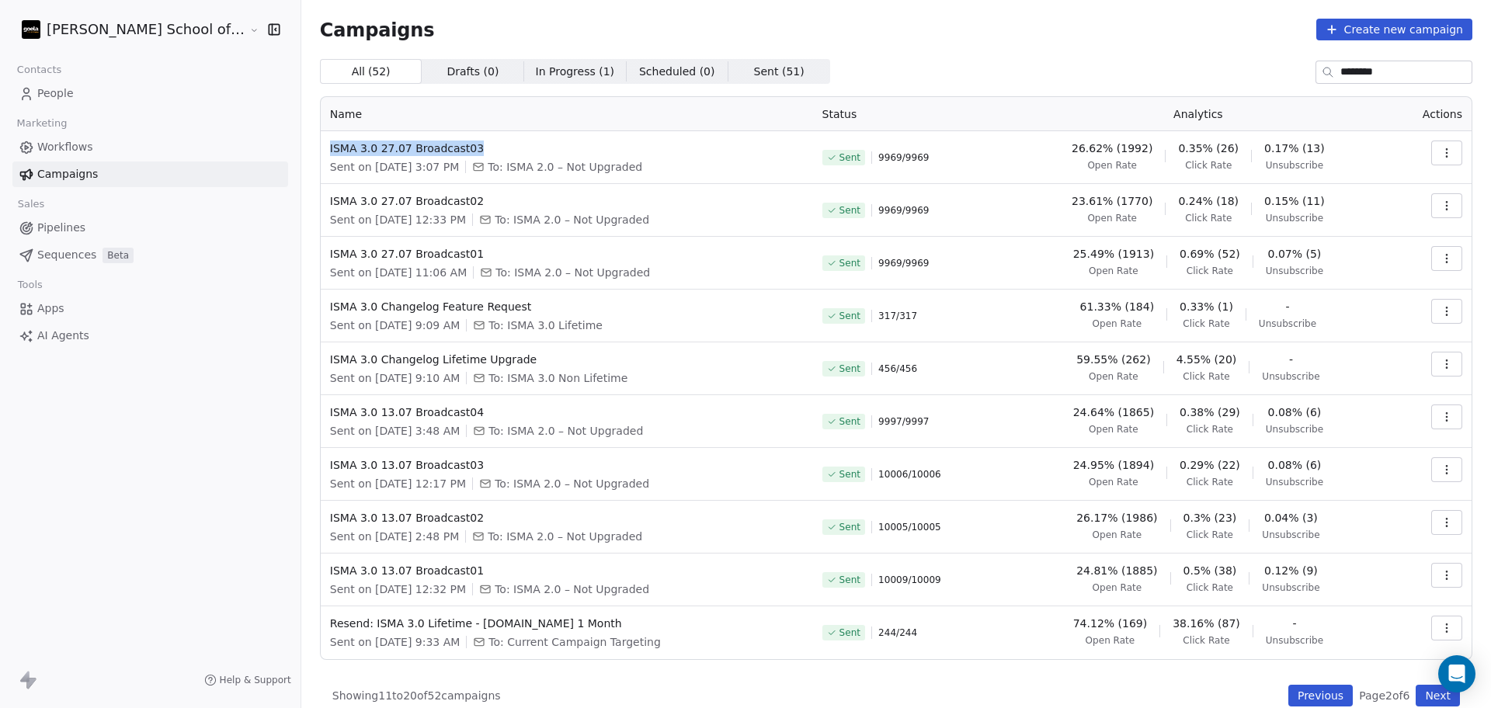
drag, startPoint x: 454, startPoint y: 148, endPoint x: 268, endPoint y: 148, distance: 185.6
click at [321, 148] on td "ISMA 3.0 27.07 Broadcast03 Sent on [DATE] 3:07 PM To: ISMA 2.0 – Not Upgraded" at bounding box center [567, 157] width 492 height 53
copy span "ISMA 3.0 27.07 Broadcast03"
click at [553, 207] on span "ISMA 3.0 27.07 Broadcast02" at bounding box center [567, 201] width 474 height 16
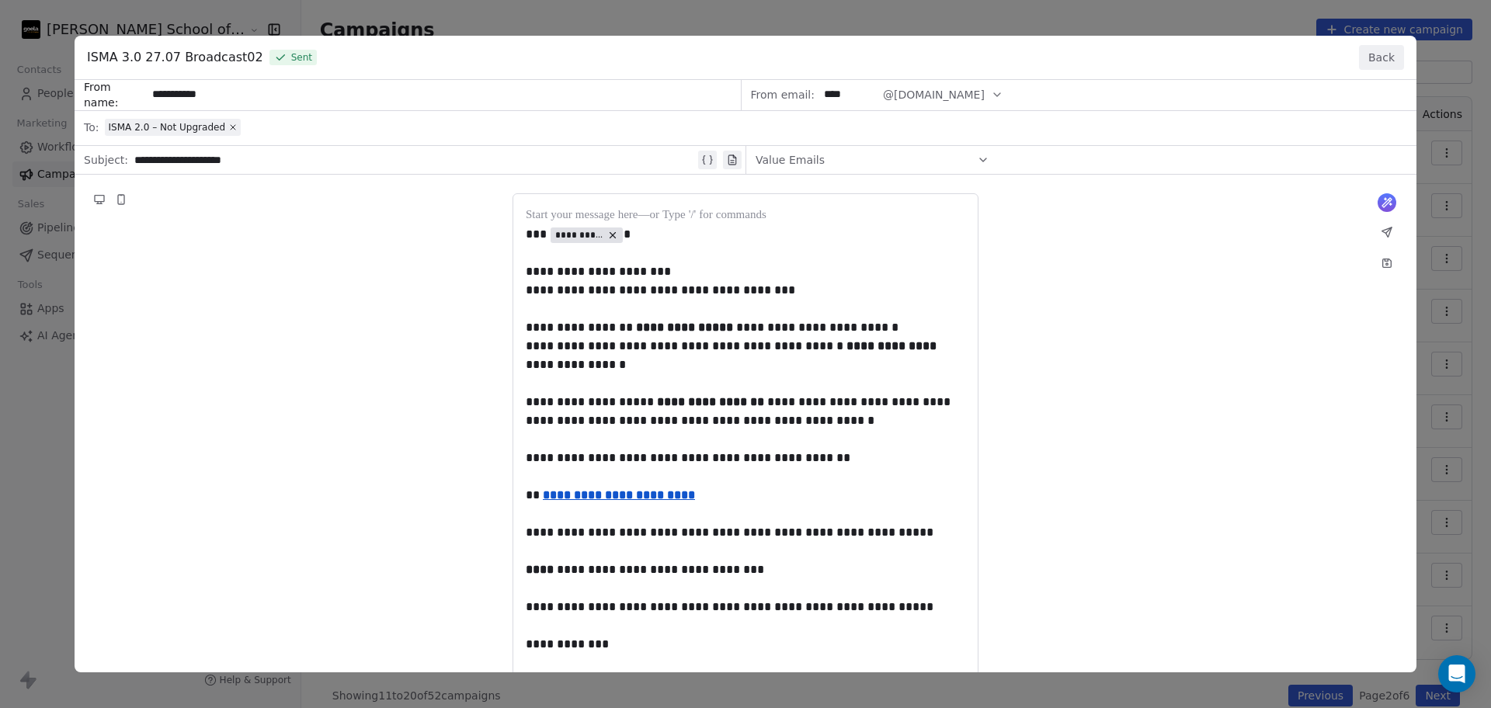
click at [1371, 57] on button "Back" at bounding box center [1381, 57] width 45 height 25
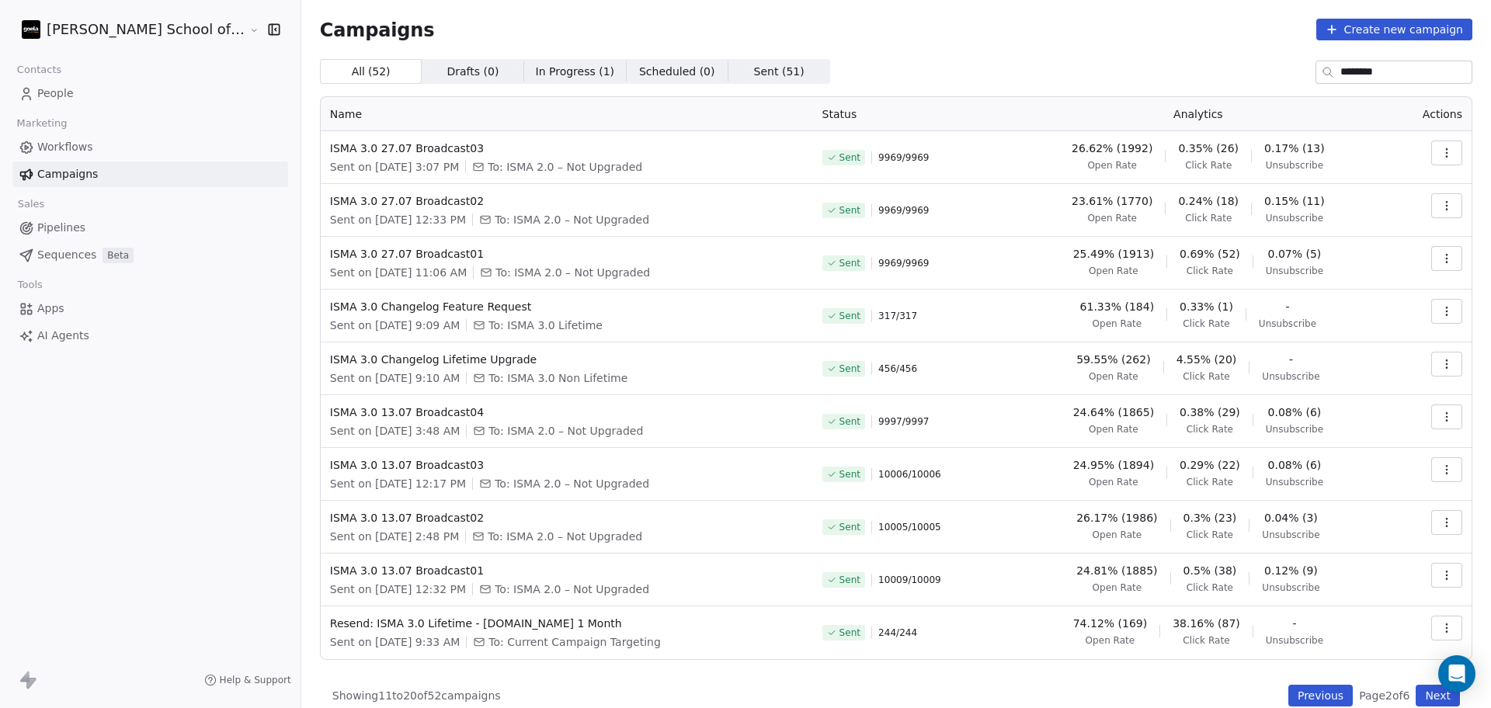
scroll to position [17, 0]
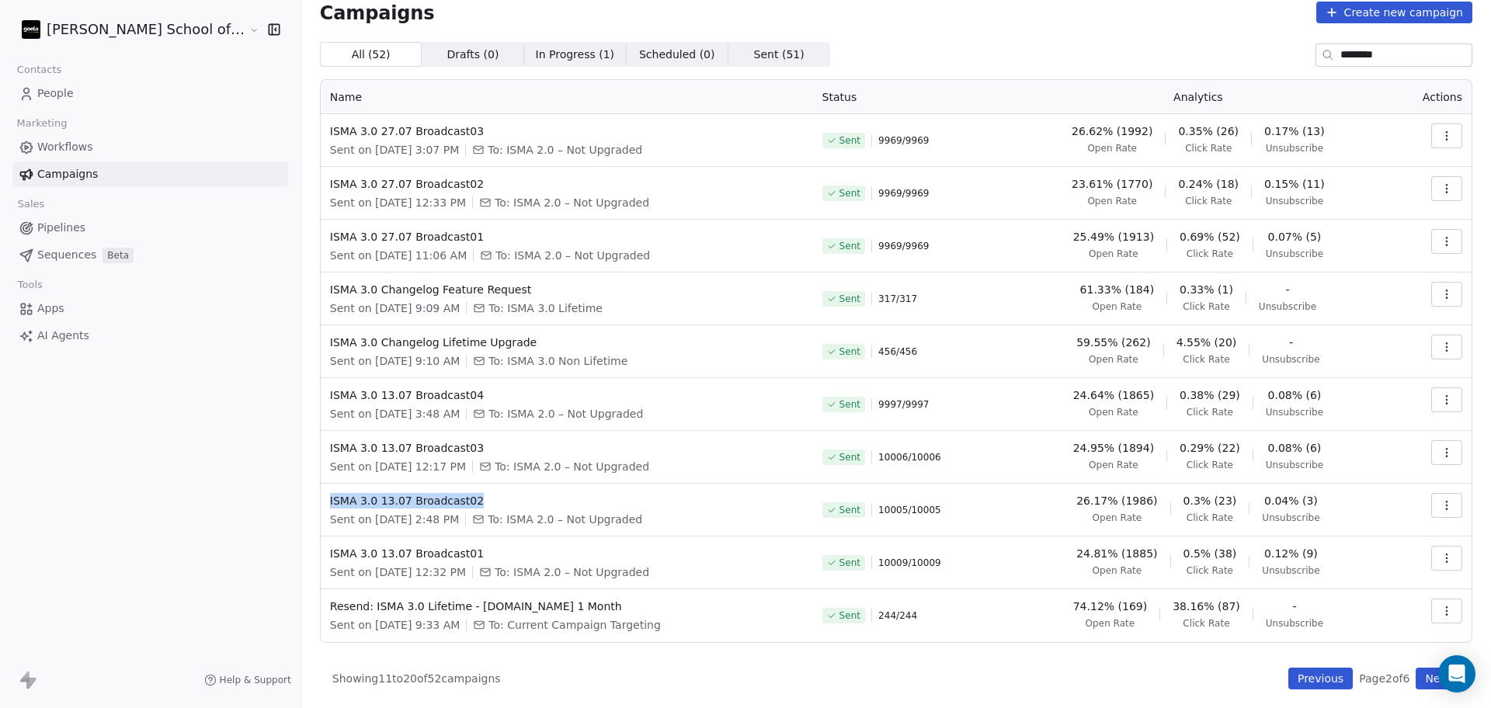
drag, startPoint x: 436, startPoint y: 494, endPoint x: 270, endPoint y: 504, distance: 166.5
click at [321, 504] on td "ISMA 3.0 13.07 Broadcast02 Sent on [DATE] 2:48 PM To: ISMA 2.0 – Not Upgraded" at bounding box center [567, 510] width 492 height 53
copy span "ISMA 3.0 13.07 Broadcast02"
click at [1303, 674] on button "Previous" at bounding box center [1321, 679] width 64 height 22
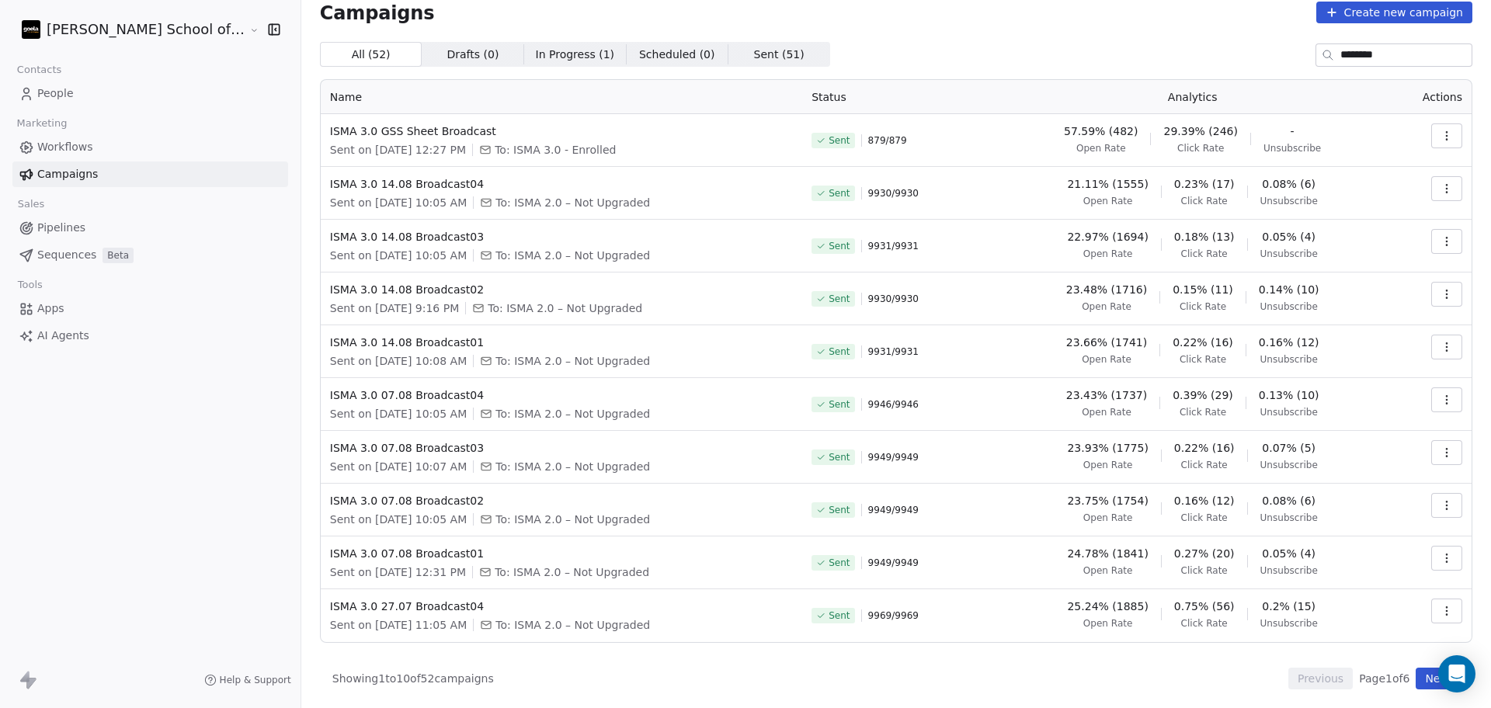
click at [1425, 674] on button "Next" at bounding box center [1438, 679] width 44 height 22
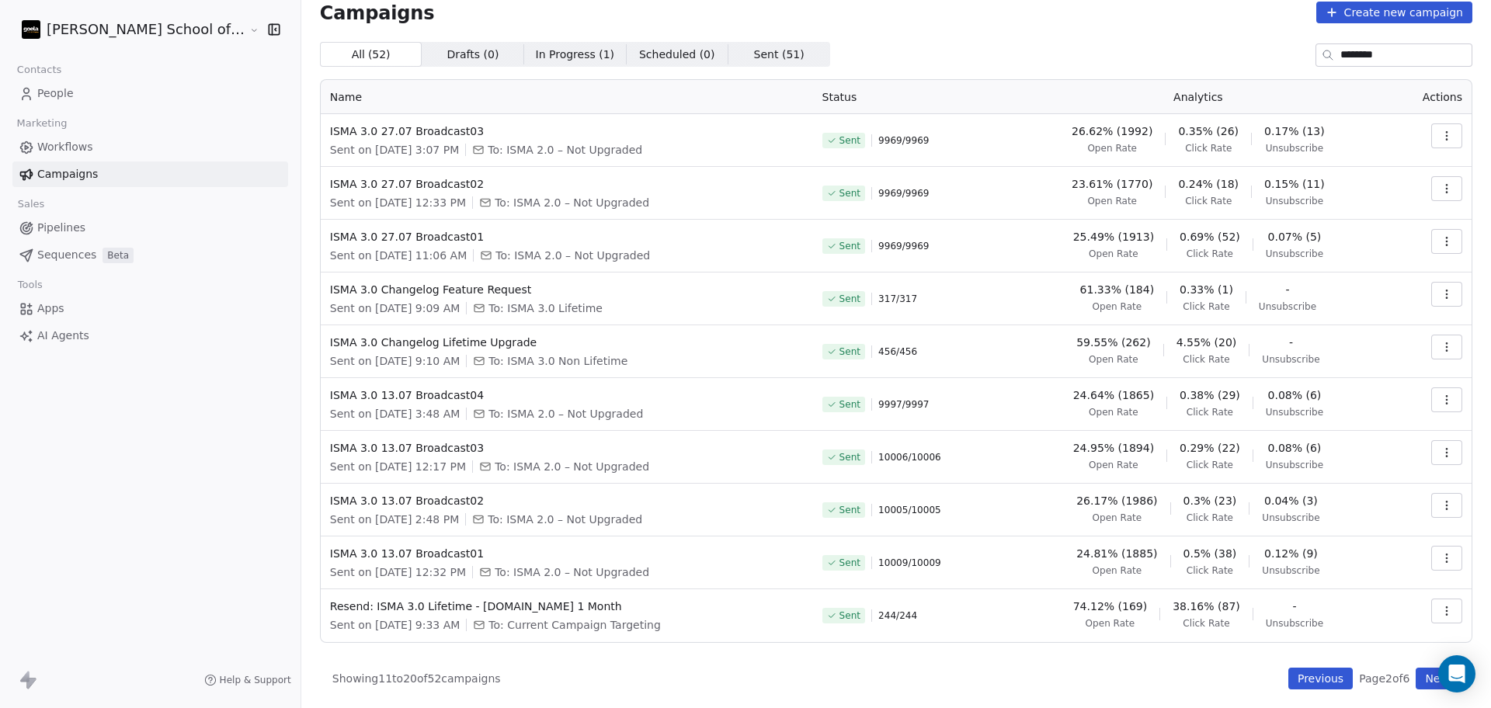
drag, startPoint x: 1421, startPoint y: 57, endPoint x: 1059, endPoint y: 32, distance: 362.9
click at [1059, 32] on div "Campaigns Create new campaign All ( 52 ) All ( 52 ) Drafts ( 0 ) Drafts ( 0 ) I…" at bounding box center [896, 346] width 1153 height 688
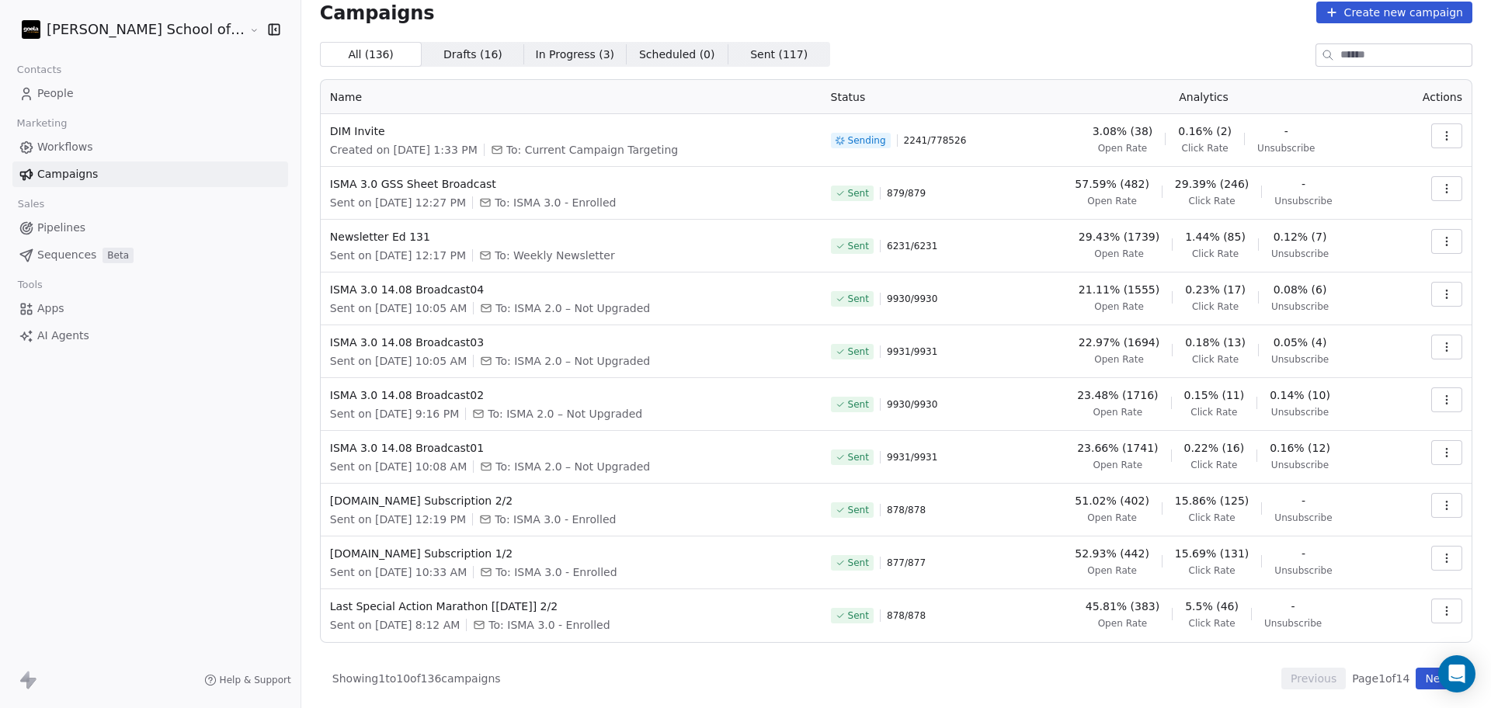
paste input "**********"
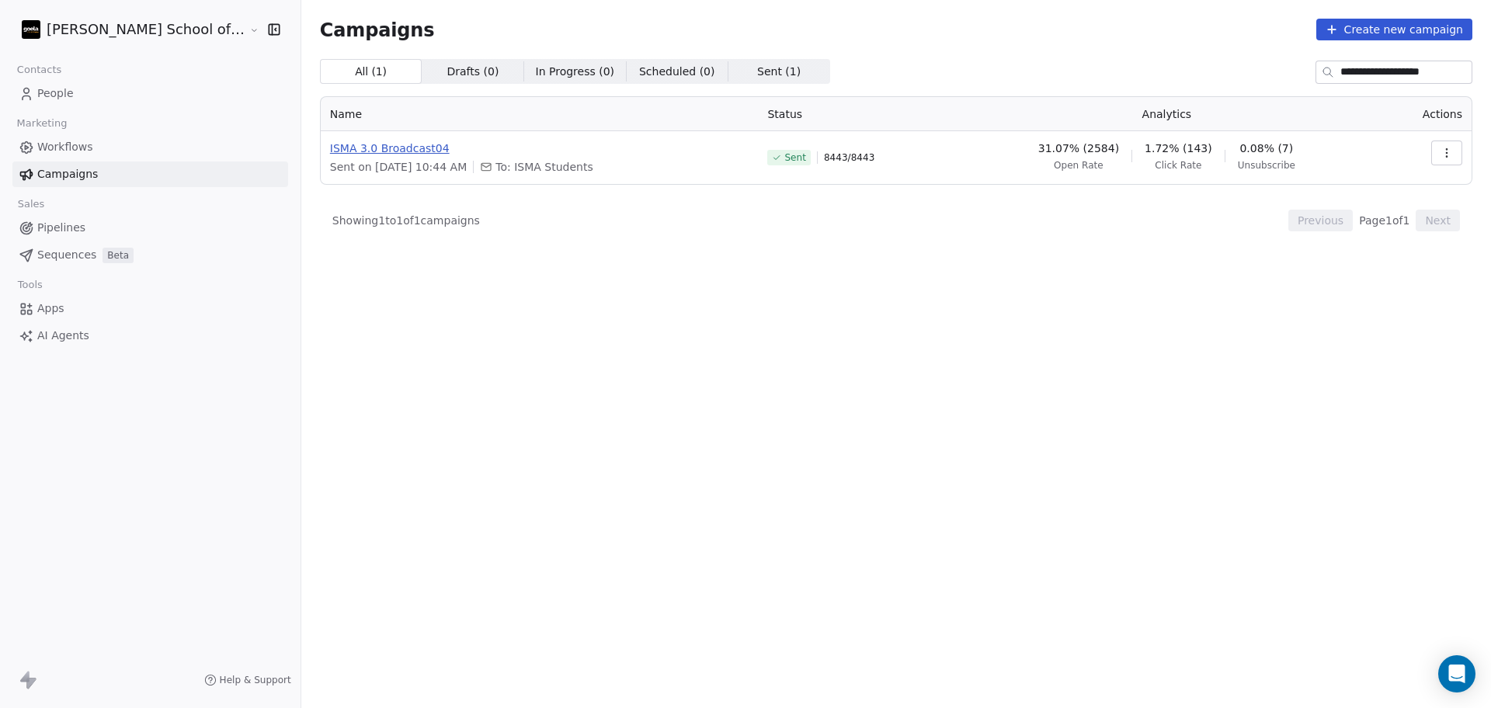
type input "**********"
click at [354, 145] on span "ISMA 3.0 Broadcast04" at bounding box center [539, 149] width 419 height 16
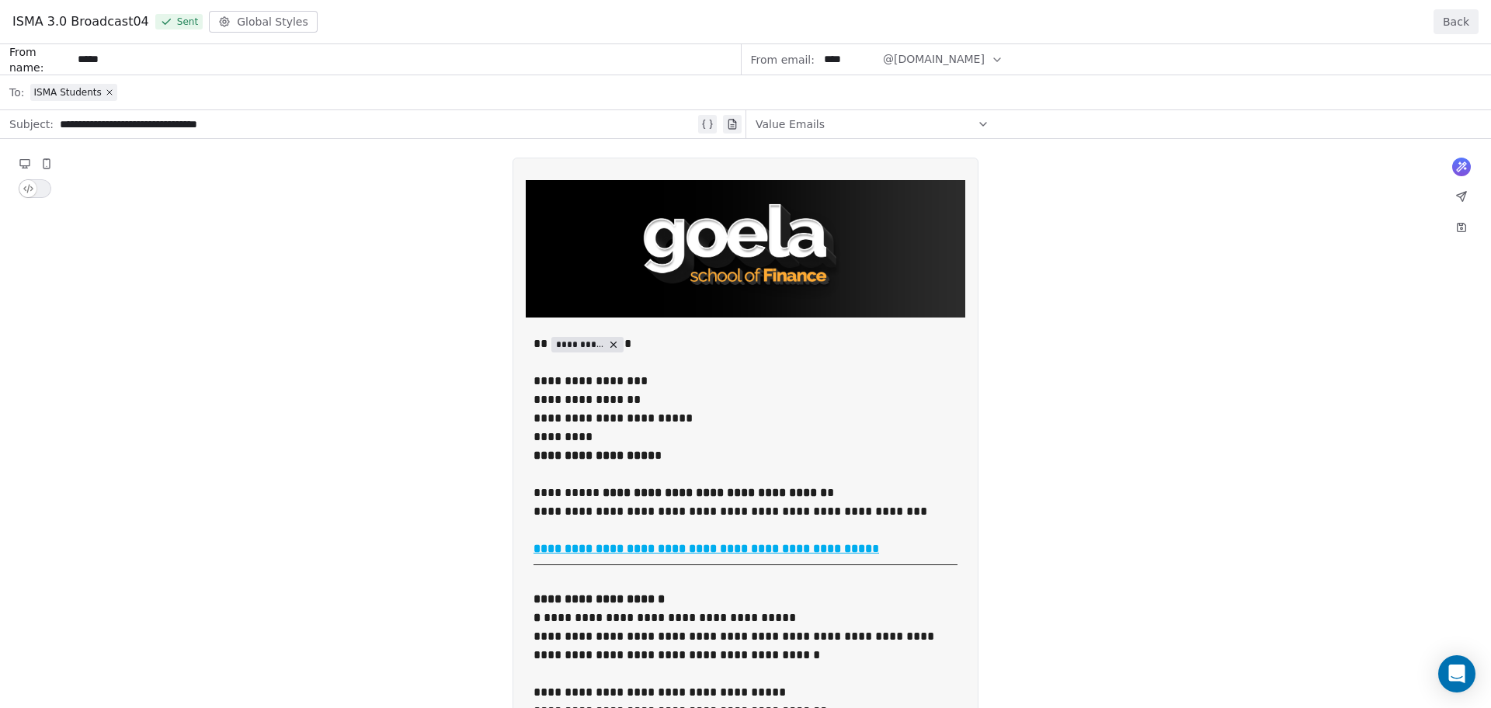
click at [471, 349] on div "**********" at bounding box center [745, 714] width 1491 height 1340
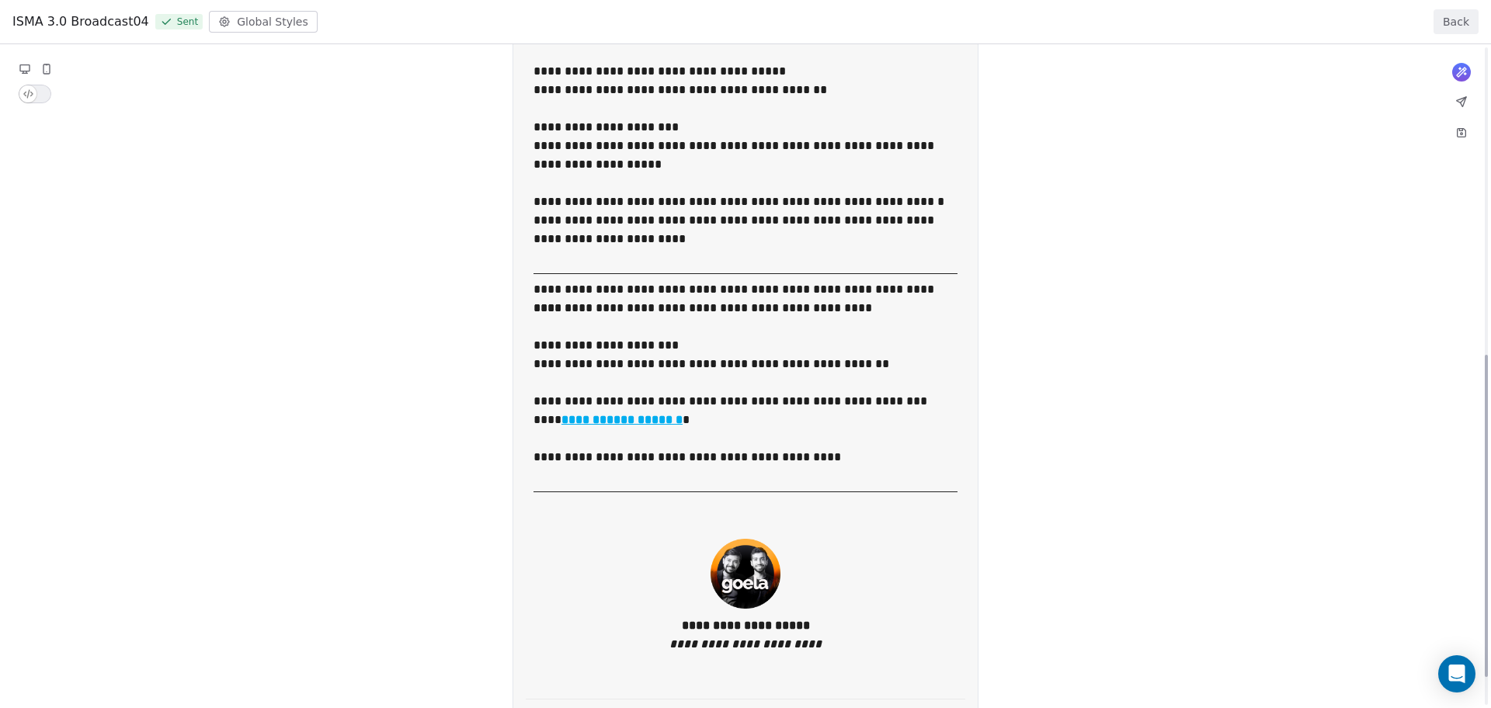
scroll to position [660, 0]
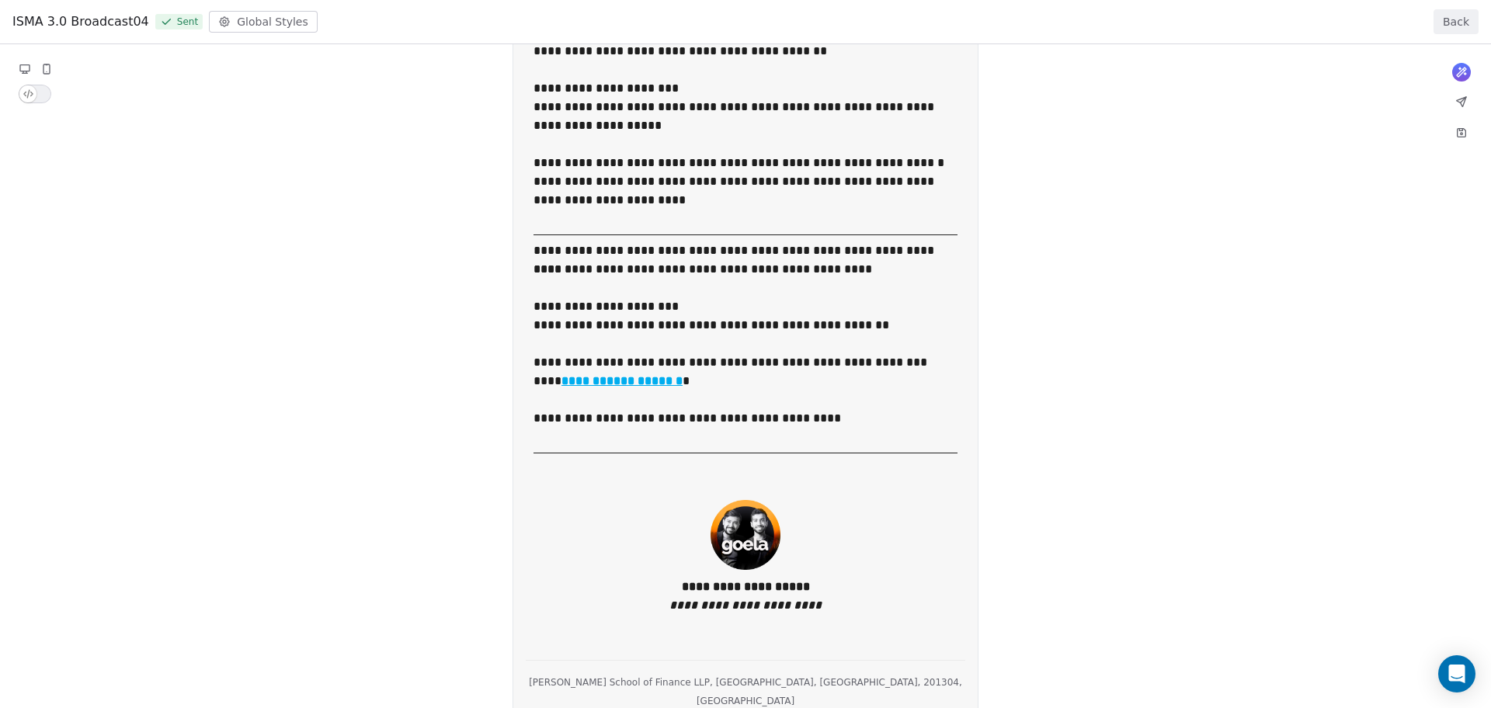
click at [326, 247] on div "**********" at bounding box center [745, 54] width 1491 height 1340
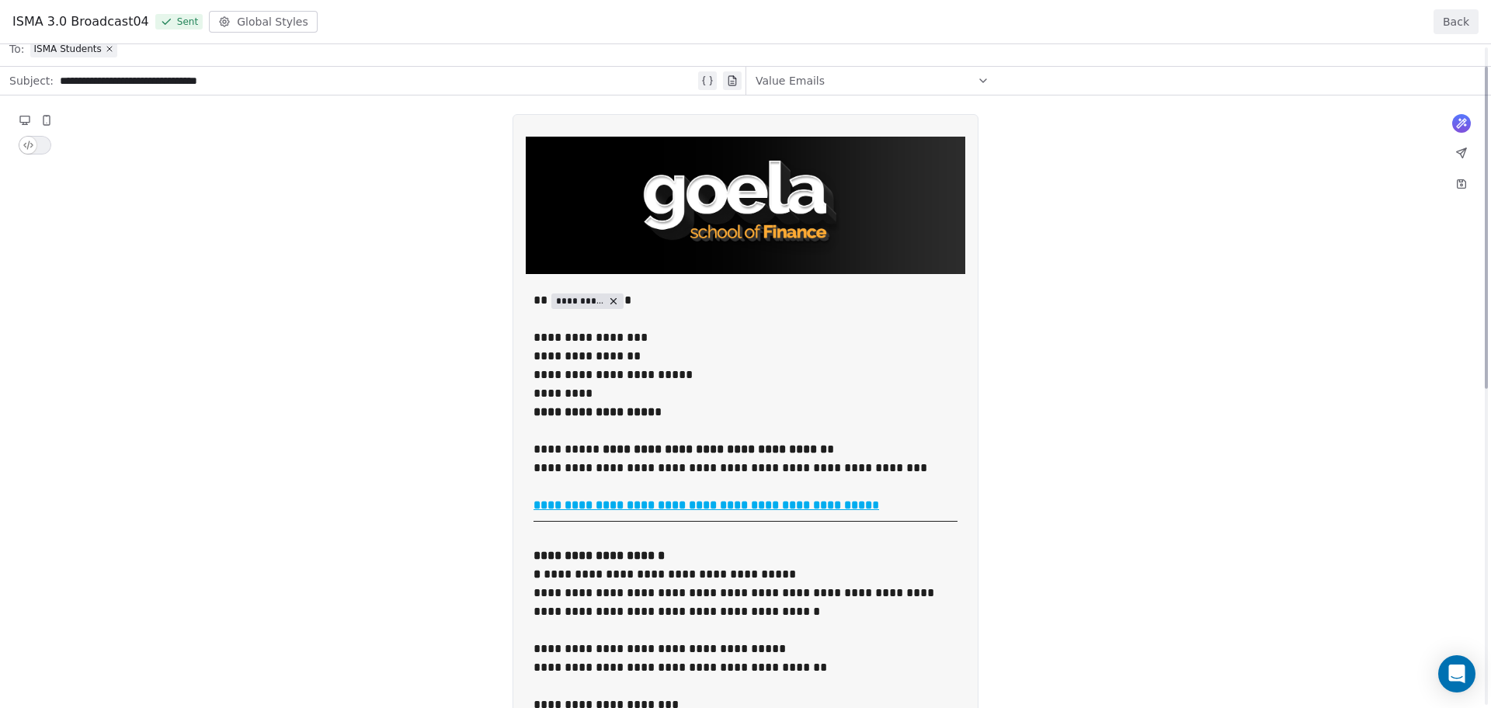
scroll to position [39, 0]
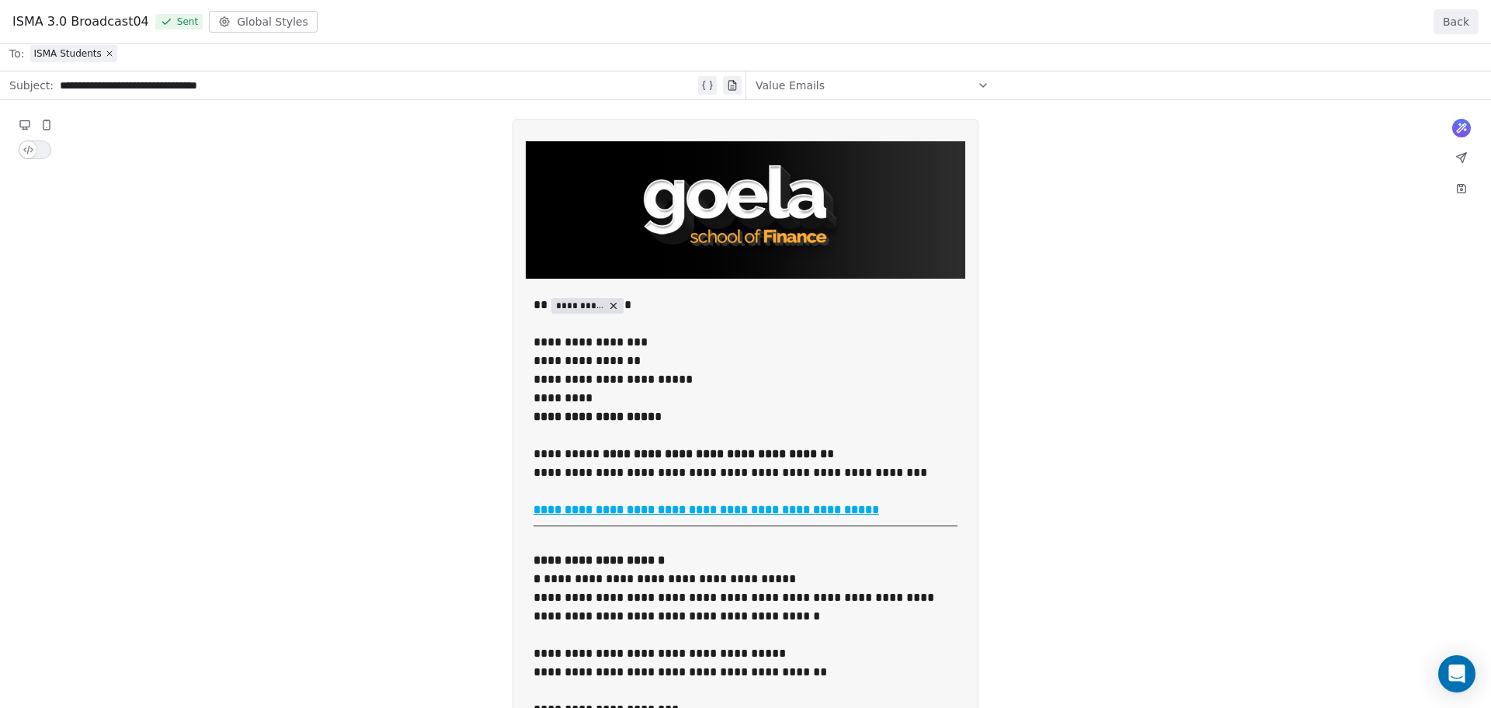
click at [1463, 17] on button "Back" at bounding box center [1456, 21] width 45 height 25
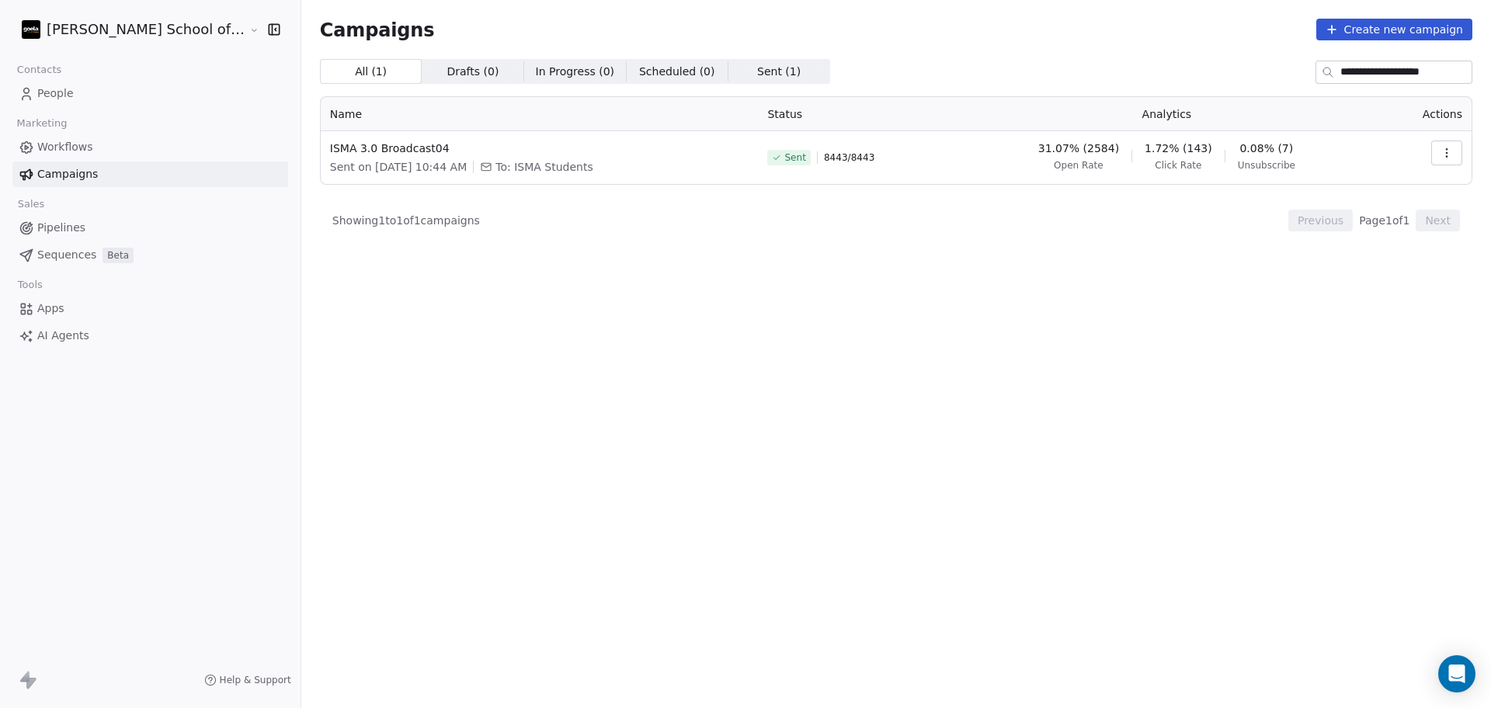
click at [1408, 69] on input "**********" at bounding box center [1406, 72] width 131 height 22
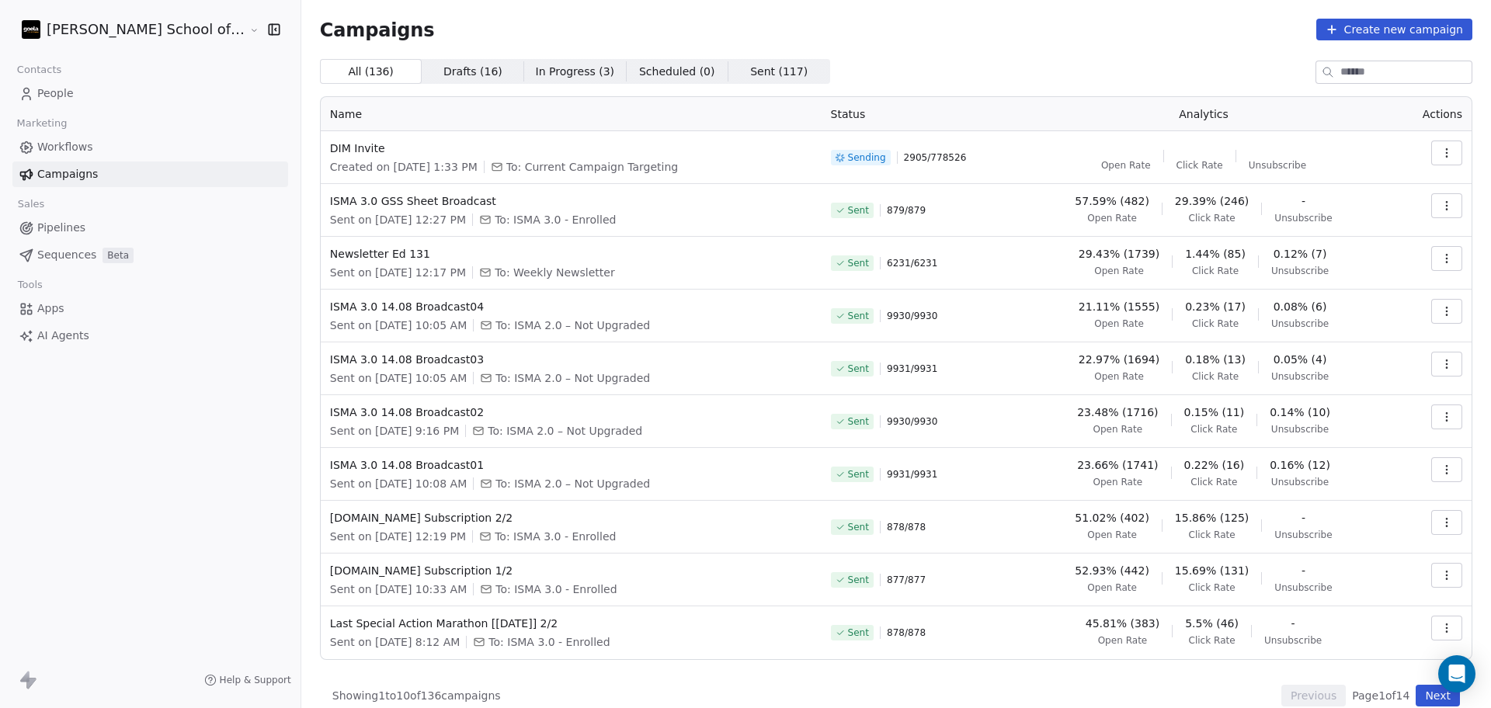
click at [937, 59] on div "All ( 136 ) All ( 136 ) Drafts ( 16 ) Drafts ( 16 ) In Progress ( 3 ) In Progre…" at bounding box center [896, 71] width 1153 height 25
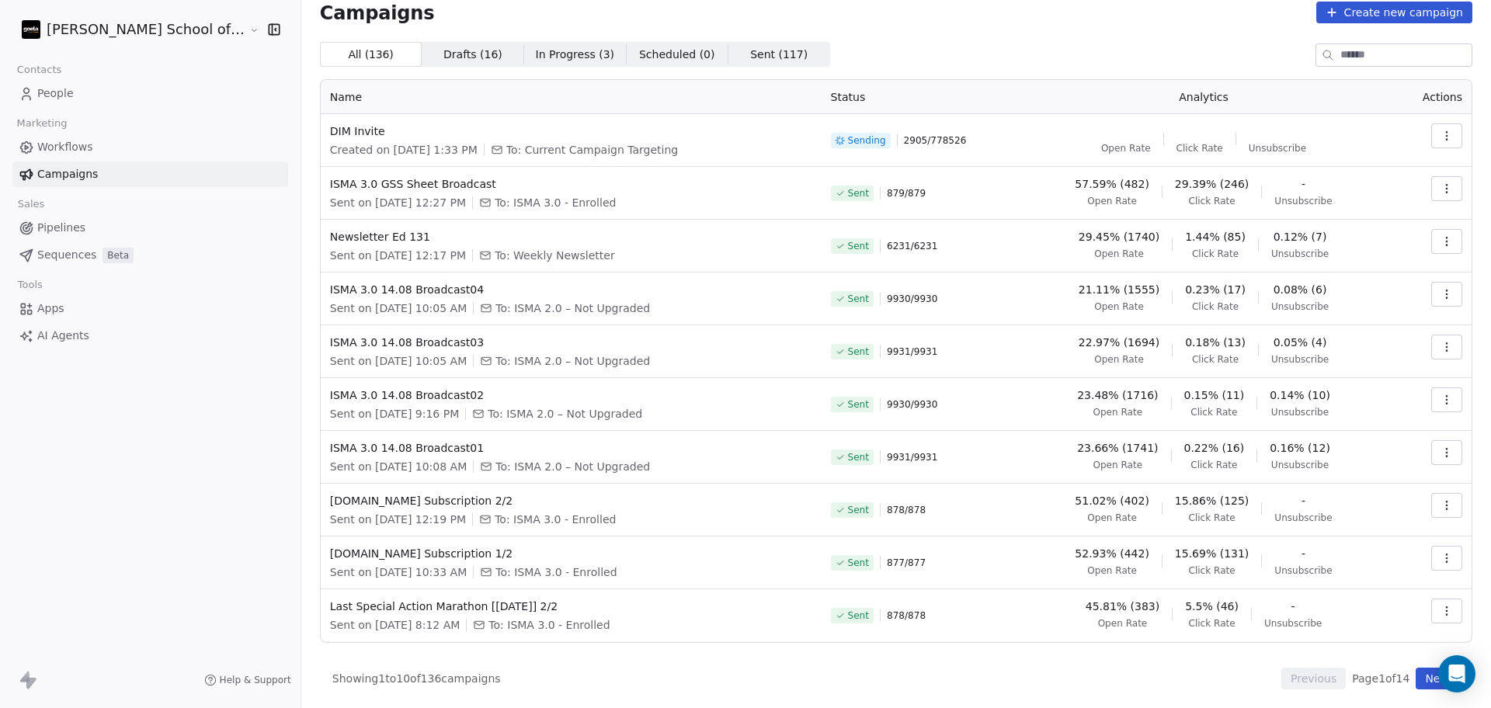
click at [1416, 674] on button "Next" at bounding box center [1438, 679] width 44 height 22
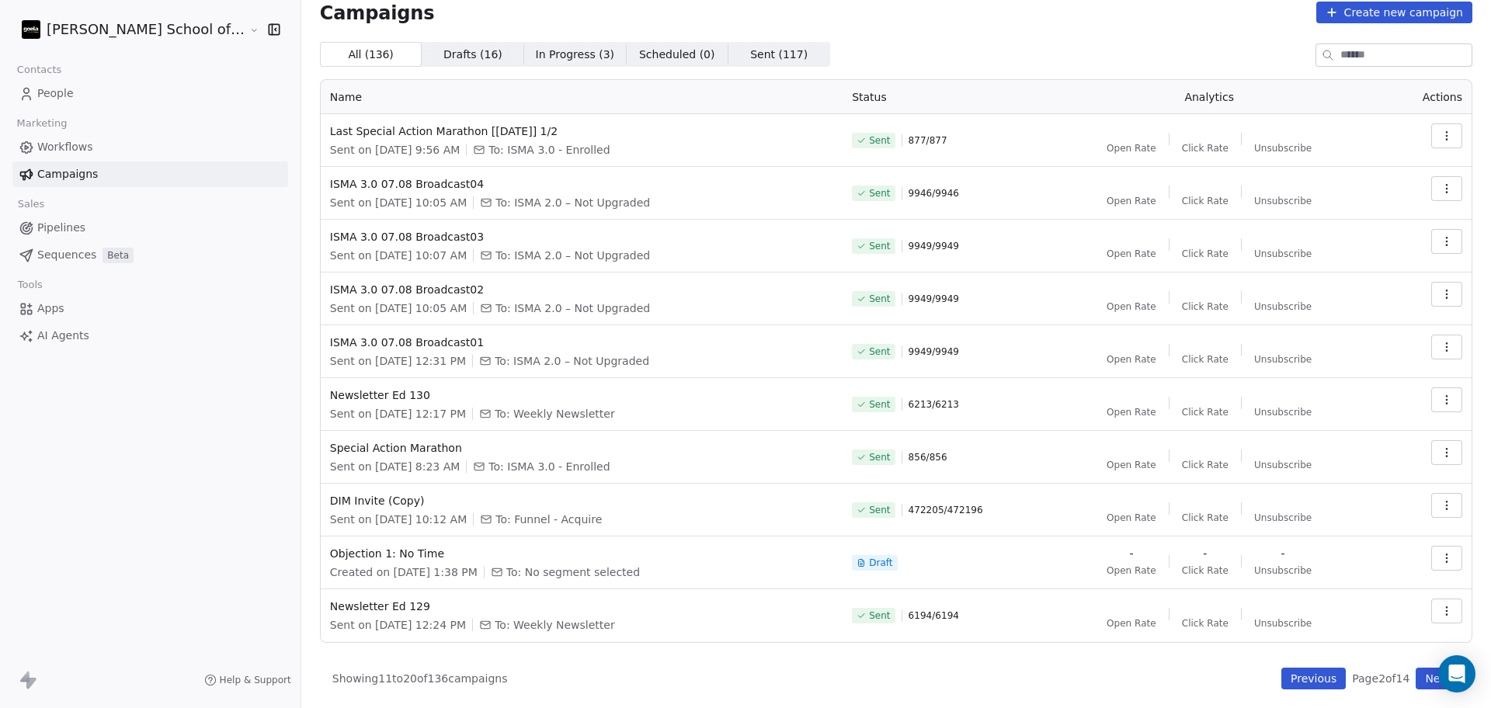
click at [1443, 127] on button "button" at bounding box center [1447, 136] width 31 height 25
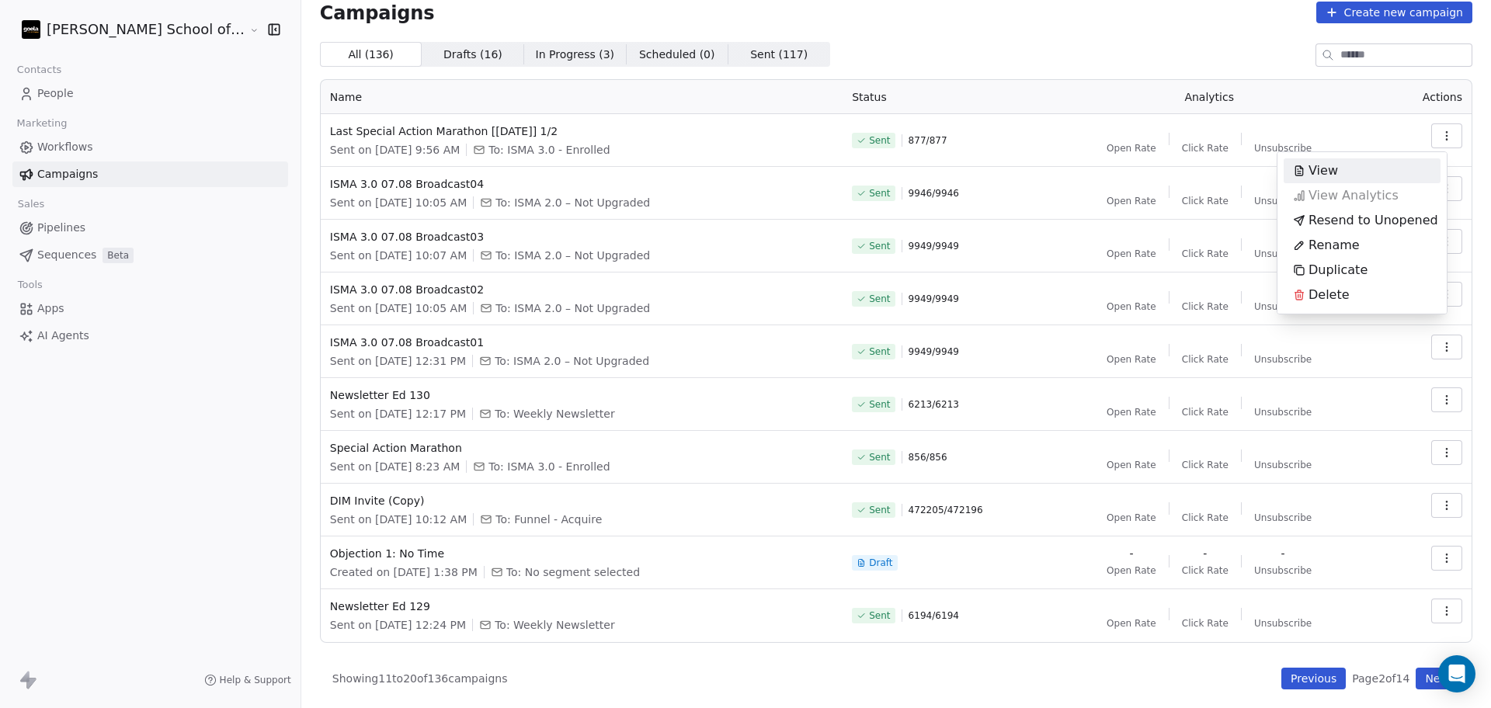
click at [1261, 25] on html "[PERSON_NAME] School of Finance LLP Contacts People Marketing Workflows Campaig…" at bounding box center [745, 354] width 1491 height 708
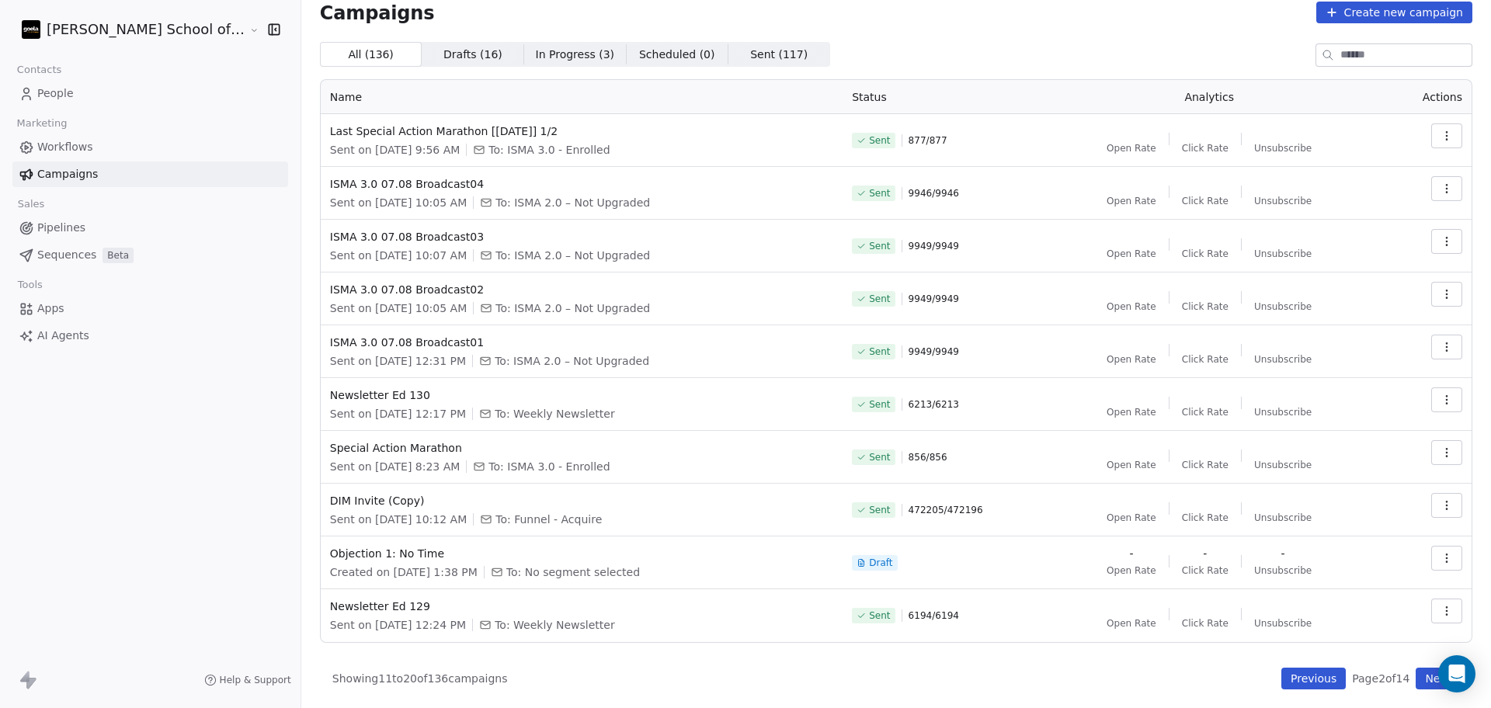
click at [1311, 674] on button "Previous" at bounding box center [1314, 679] width 64 height 22
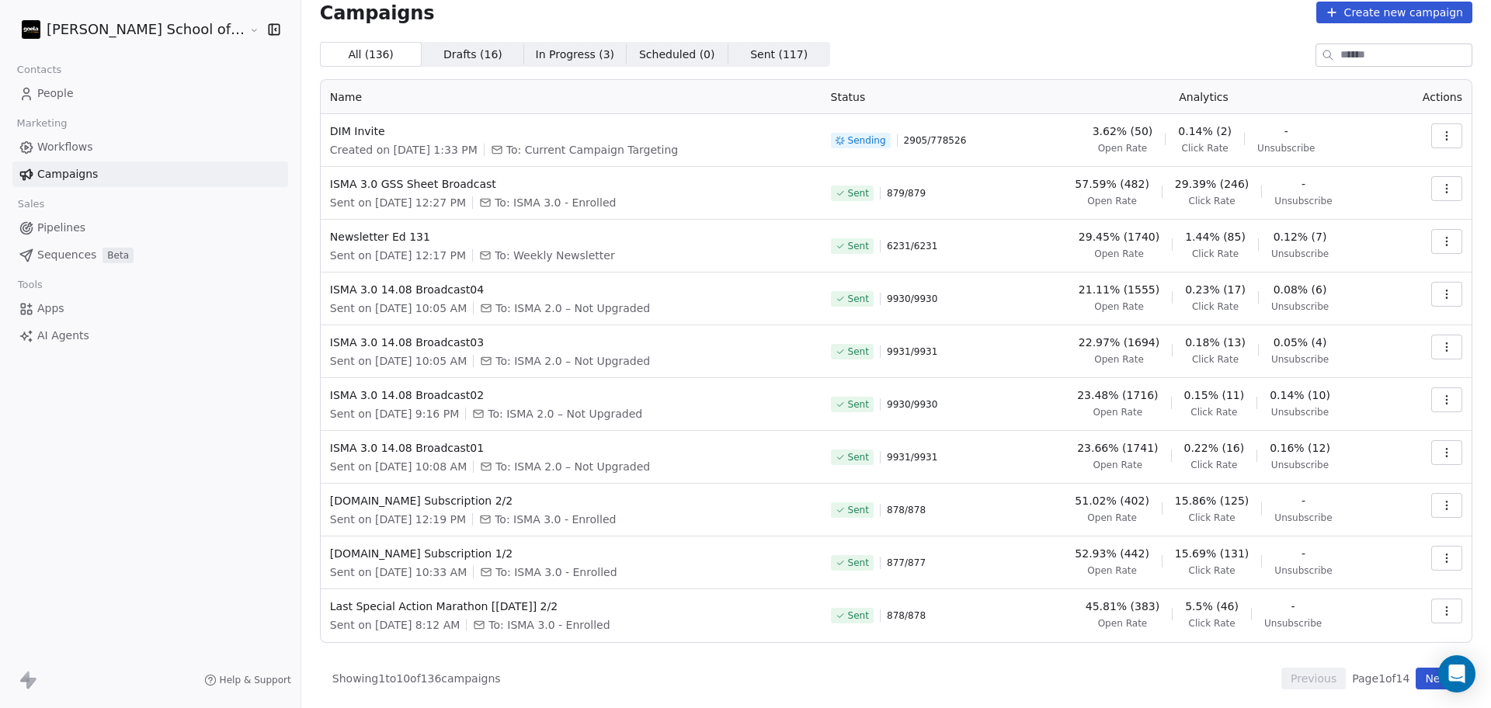
click at [859, 65] on div "All ( 136 ) All ( 136 ) Drafts ( 16 ) Drafts ( 16 ) In Progress ( 3 ) In Progre…" at bounding box center [896, 54] width 1153 height 25
click at [950, 157] on div "Paused 3403 / 778526" at bounding box center [919, 141] width 176 height 34
click at [1420, 672] on button "Next" at bounding box center [1438, 679] width 44 height 22
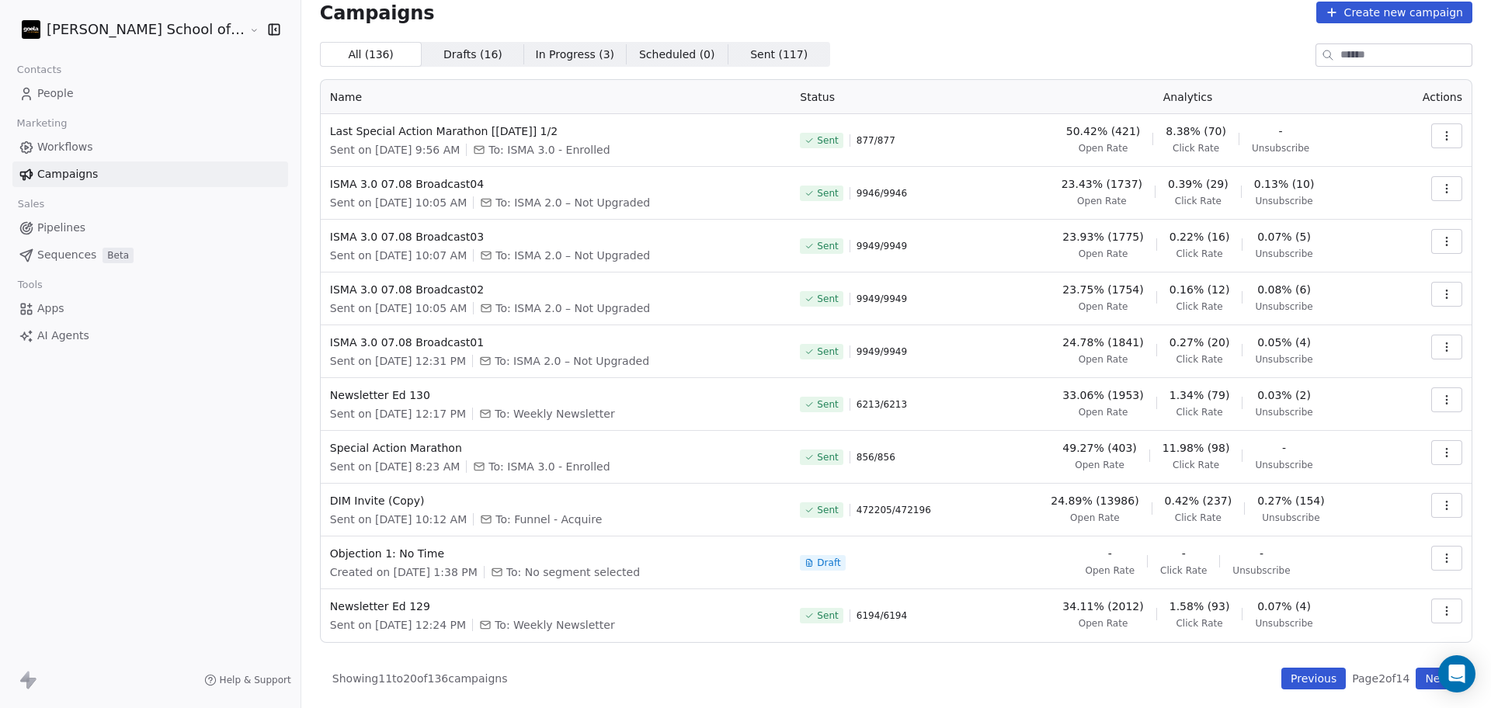
click at [1417, 674] on button "Next" at bounding box center [1438, 679] width 44 height 22
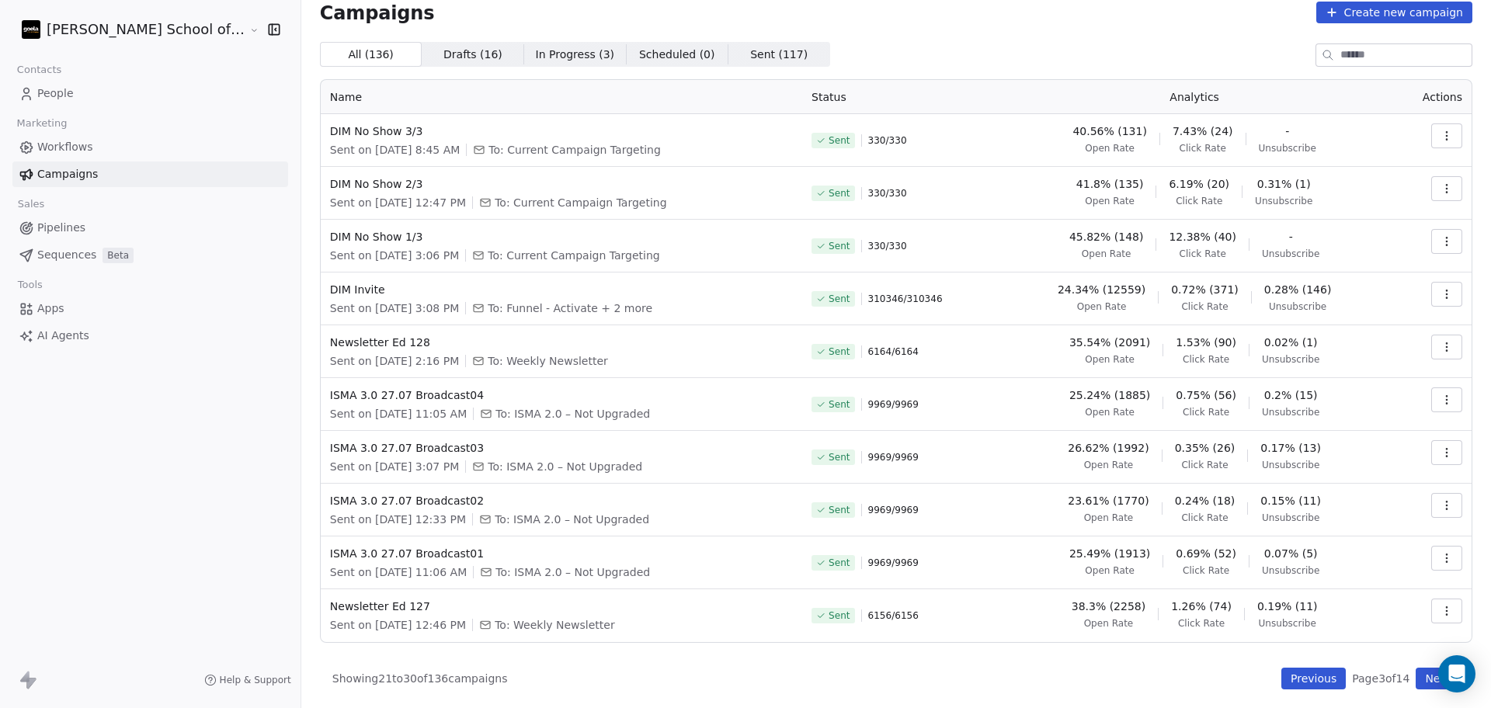
click at [1421, 674] on button "Next" at bounding box center [1438, 679] width 44 height 22
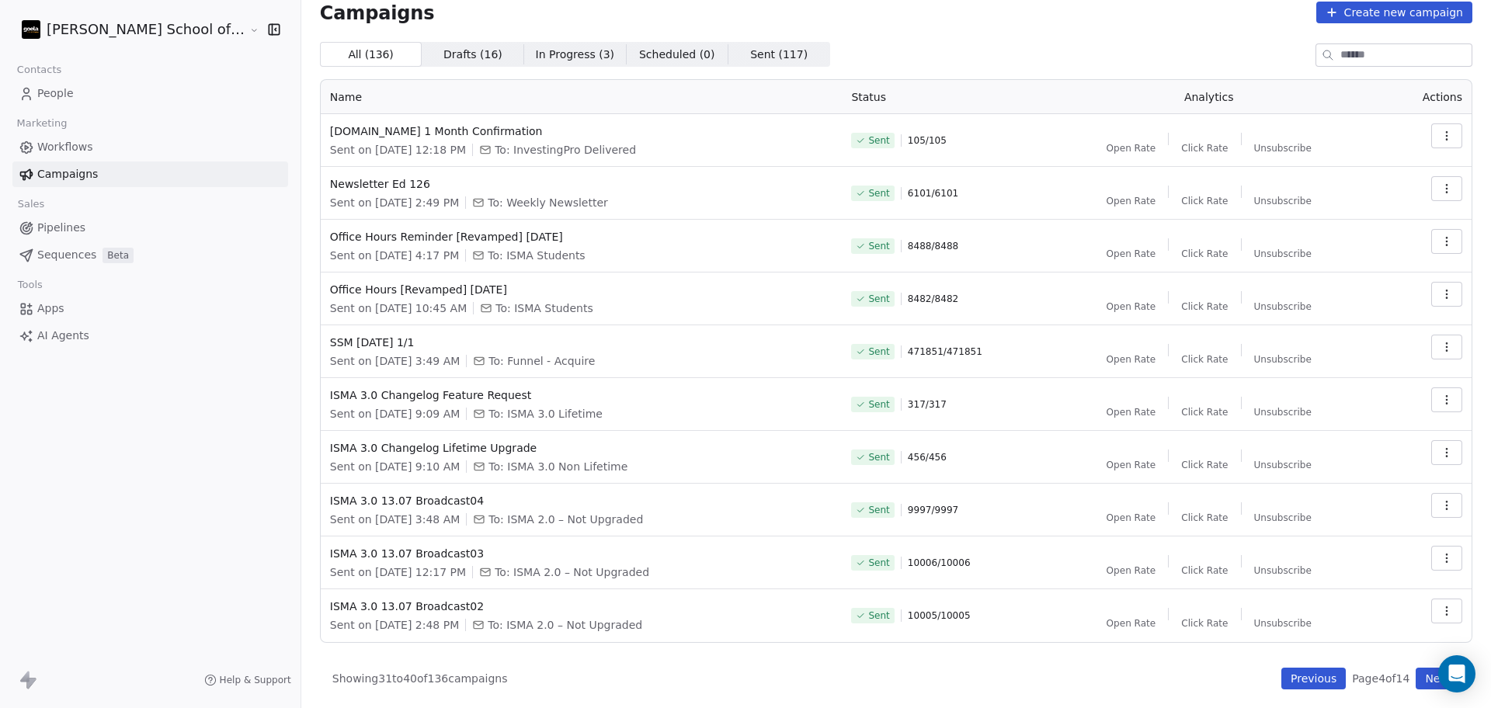
click at [1293, 674] on button "Previous" at bounding box center [1314, 679] width 64 height 22
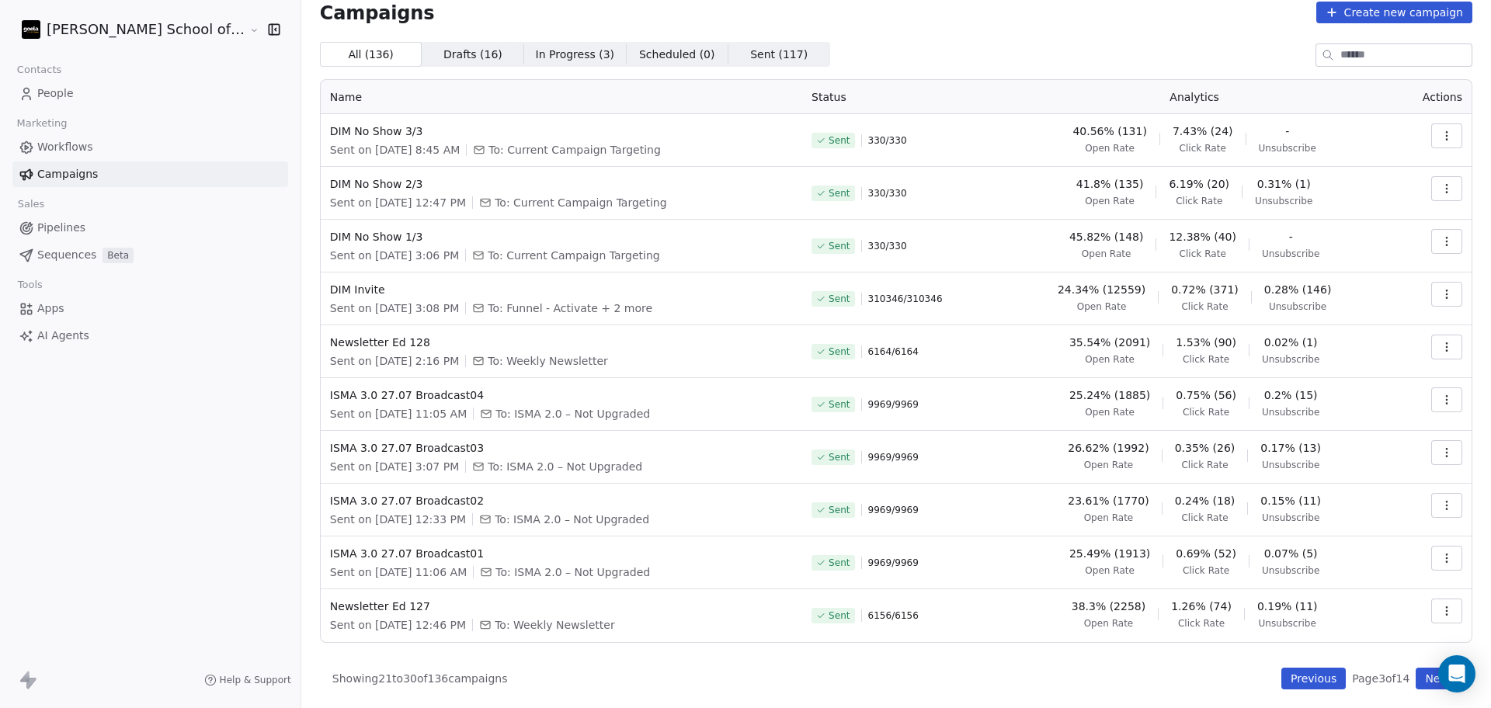
click at [1293, 674] on button "Previous" at bounding box center [1314, 679] width 64 height 22
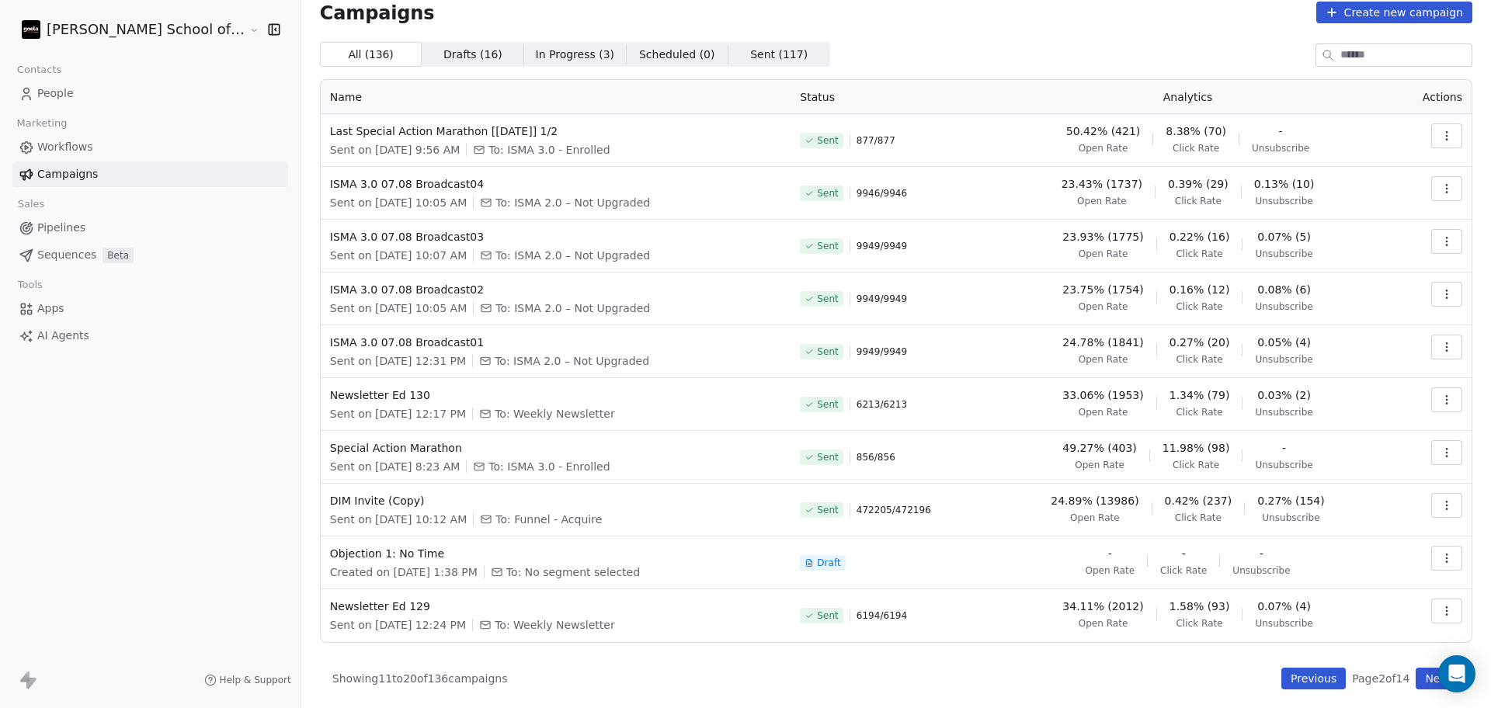
click at [1293, 674] on button "Previous" at bounding box center [1314, 679] width 64 height 22
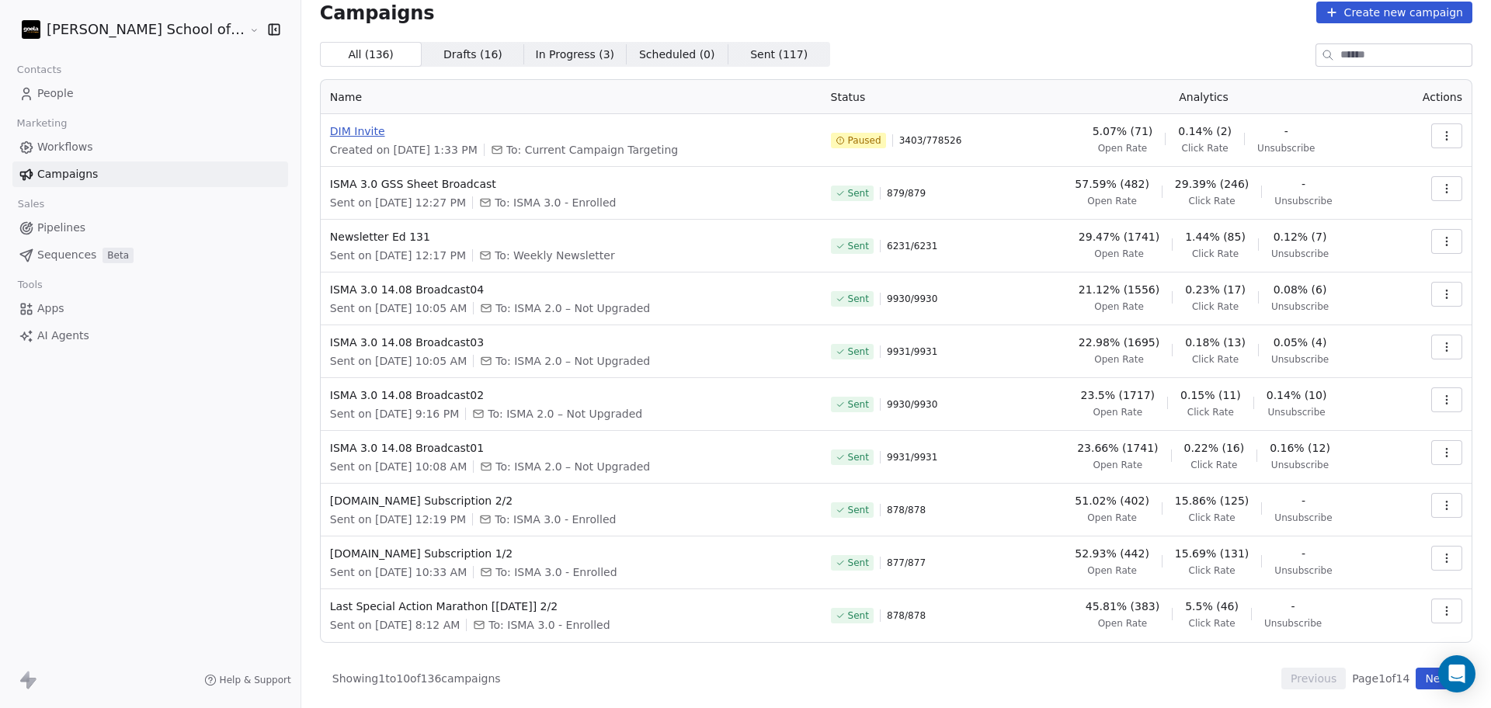
click at [330, 131] on span "DIM Invite" at bounding box center [571, 132] width 482 height 16
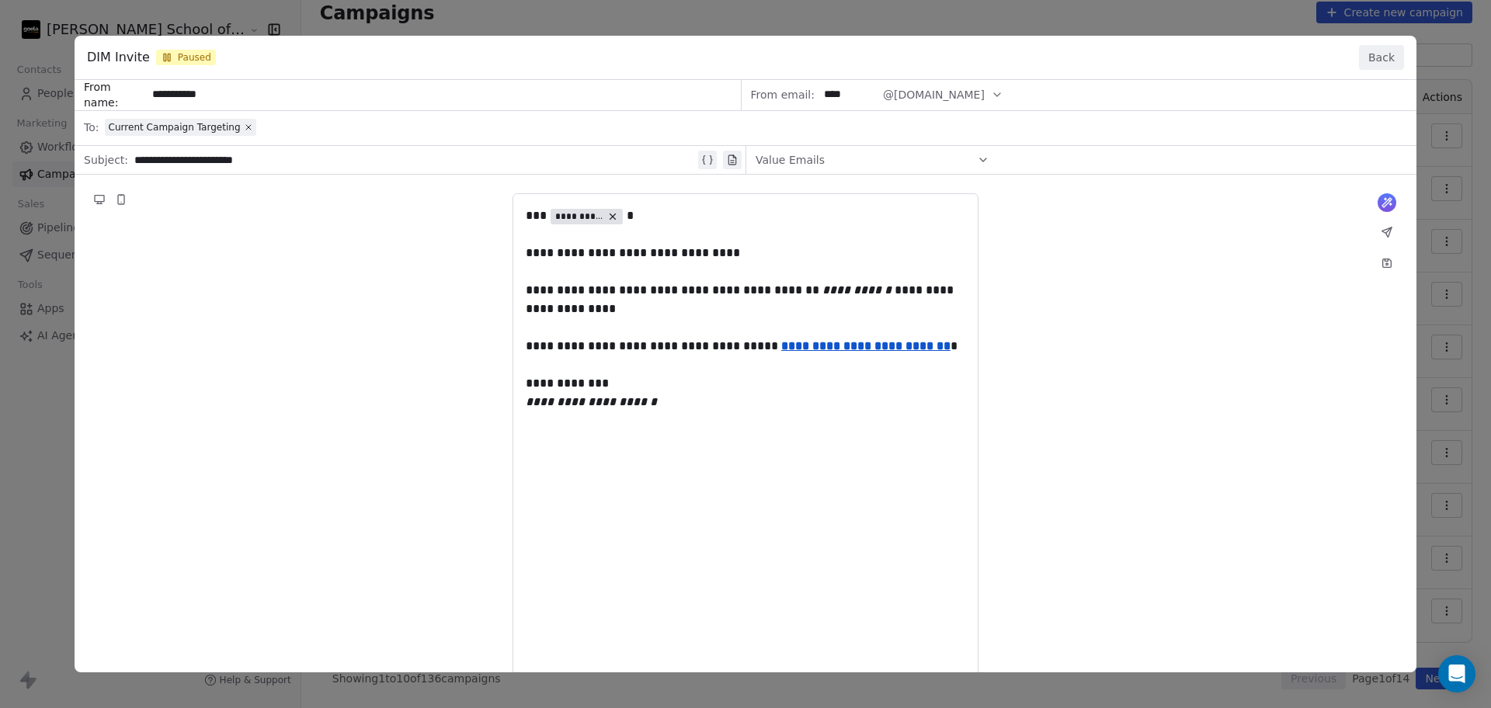
click at [1379, 55] on button "Back" at bounding box center [1381, 57] width 45 height 25
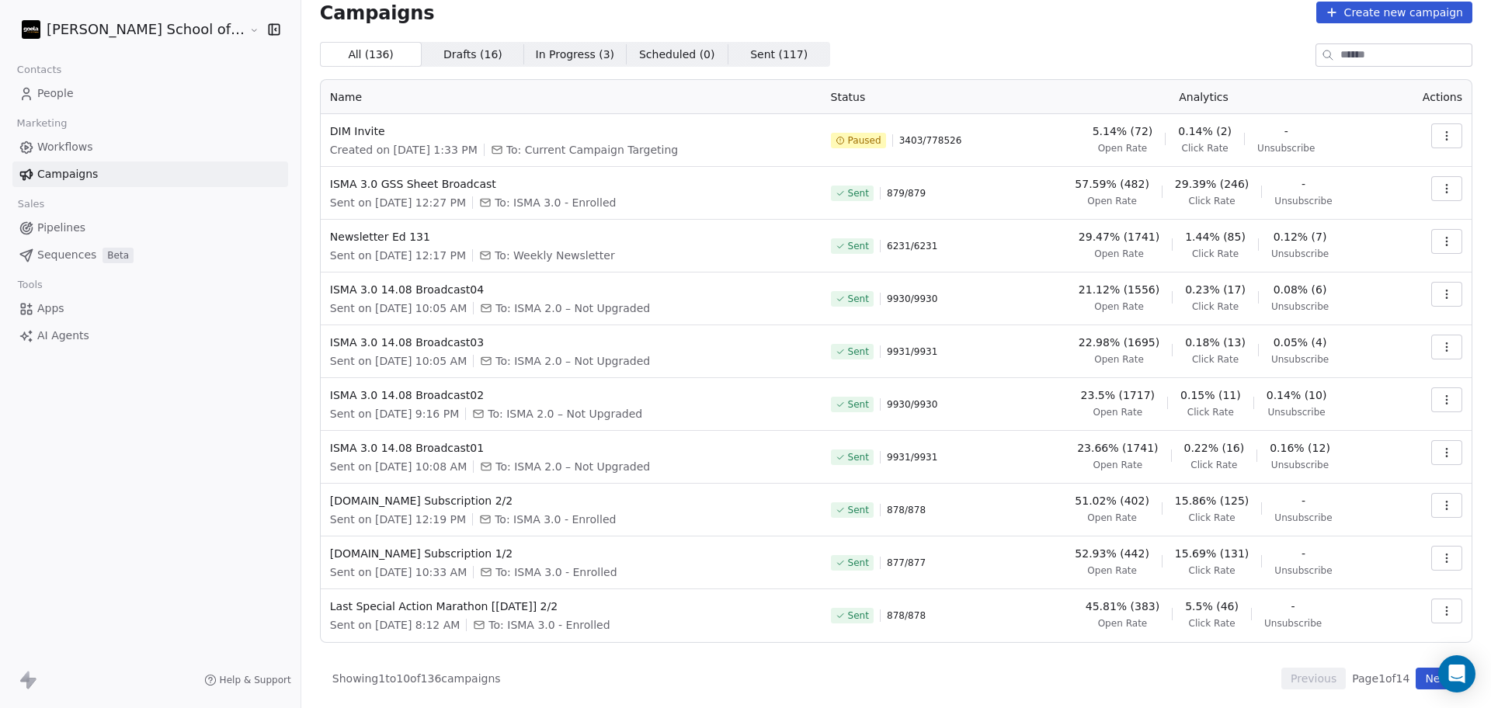
click at [852, 102] on th "Status" at bounding box center [919, 97] width 194 height 34
click at [831, 28] on div "Campaigns Create new campaign All ( 136 ) All ( 136 ) Drafts ( 16 ) Drafts ( 16…" at bounding box center [896, 346] width 1153 height 688
click at [812, 43] on div "All ( 136 ) All ( 136 ) Drafts ( 16 ) Drafts ( 16 ) In Progress ( 3 ) In Progre…" at bounding box center [896, 54] width 1153 height 25
